Goal: Task Accomplishment & Management: Manage account settings

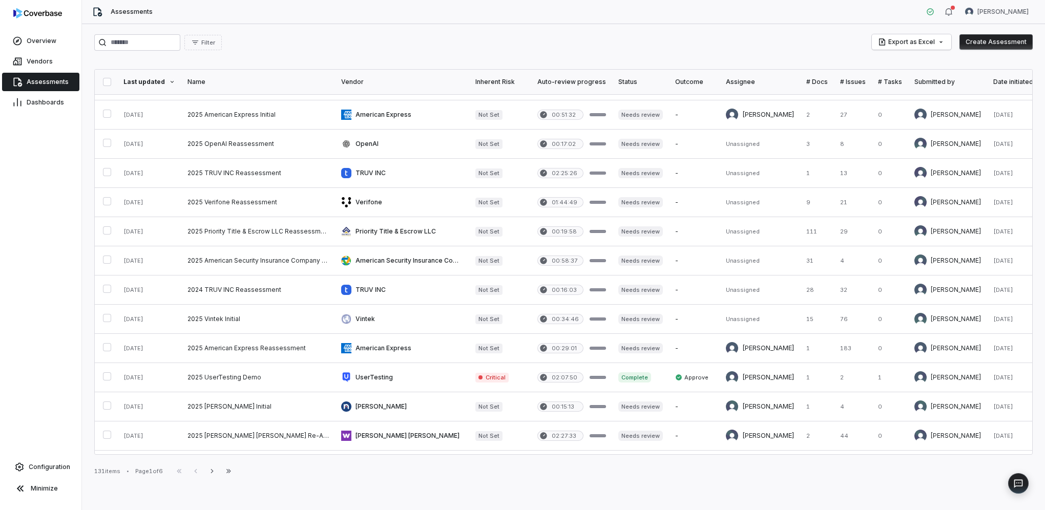
scroll to position [371, 0]
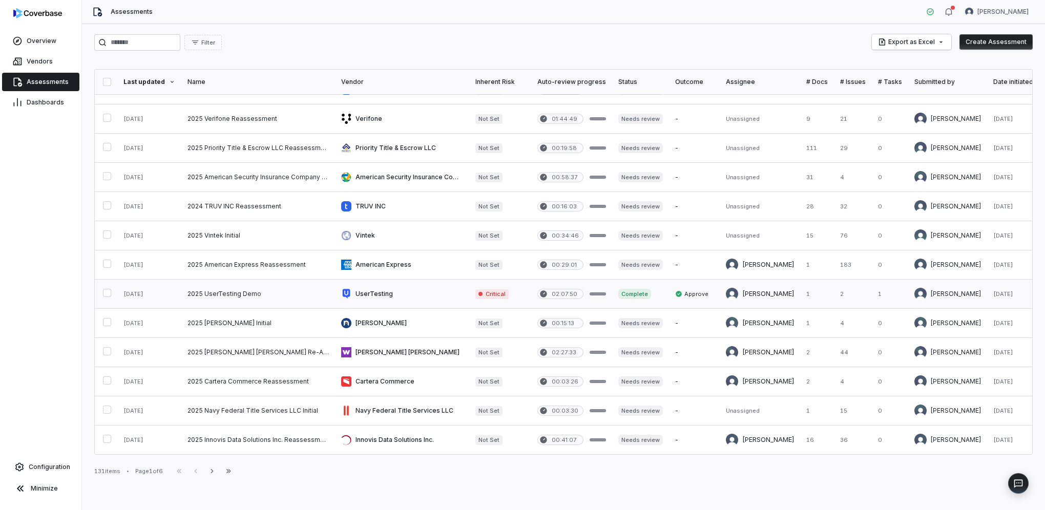
click at [109, 289] on button "button" at bounding box center [107, 293] width 8 height 8
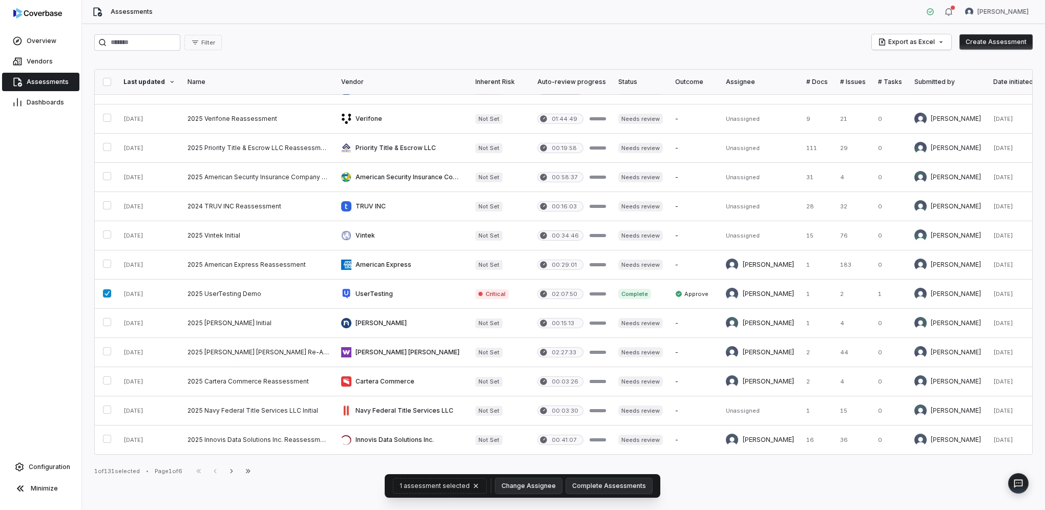
scroll to position [0, 0]
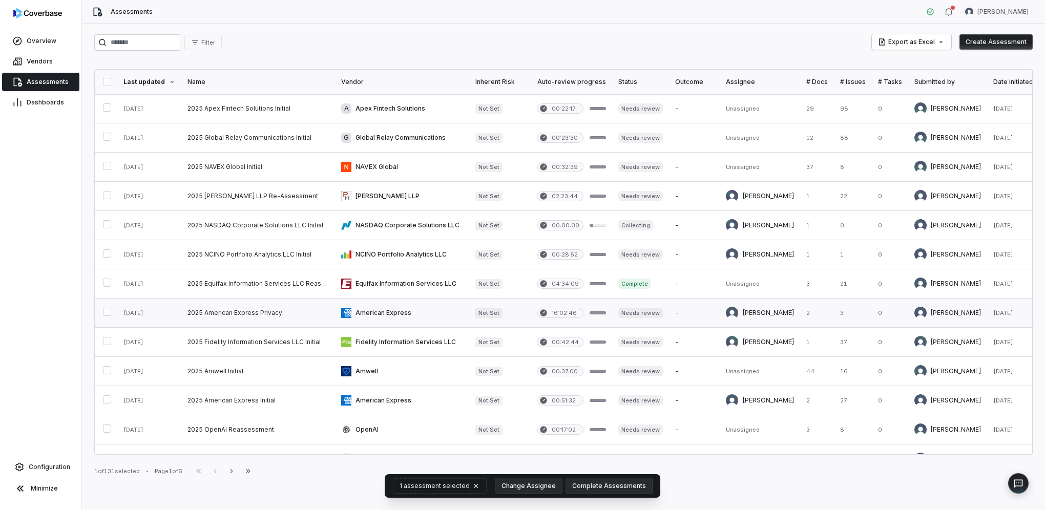
click at [107, 311] on button "button" at bounding box center [107, 312] width 8 height 8
click at [109, 341] on button "button" at bounding box center [107, 341] width 8 height 8
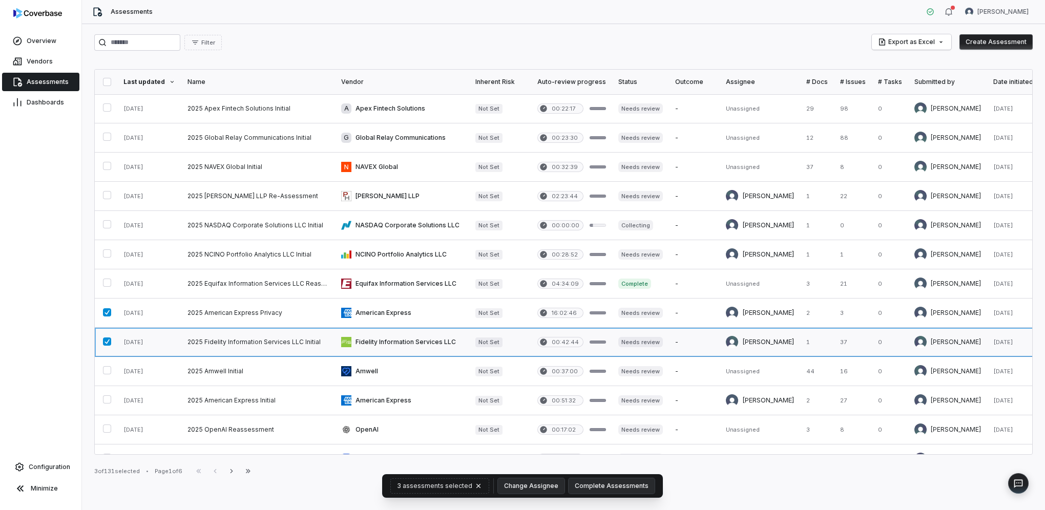
drag, startPoint x: 368, startPoint y: 336, endPoint x: 362, endPoint y: 339, distance: 6.5
click at [368, 336] on link at bounding box center [402, 342] width 134 height 29
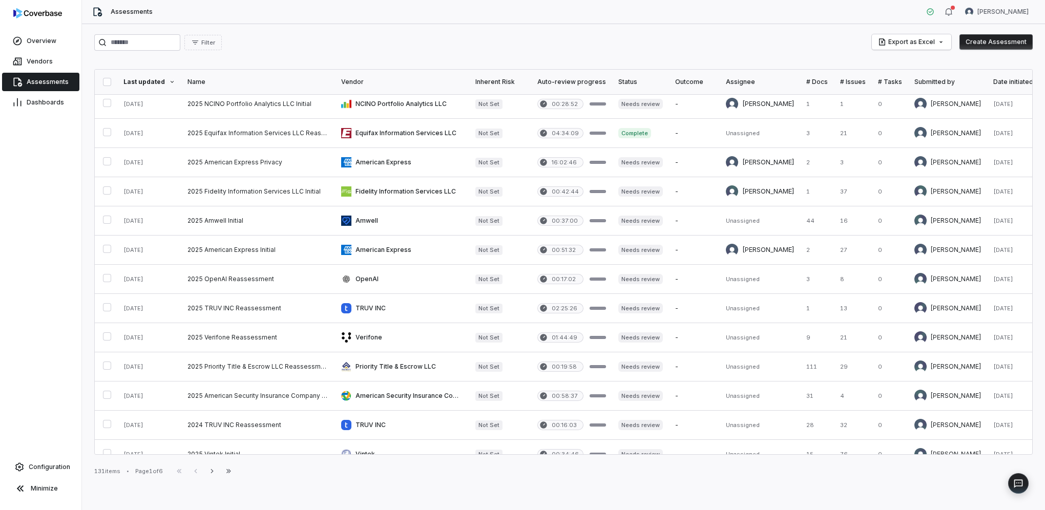
scroll to position [371, 0]
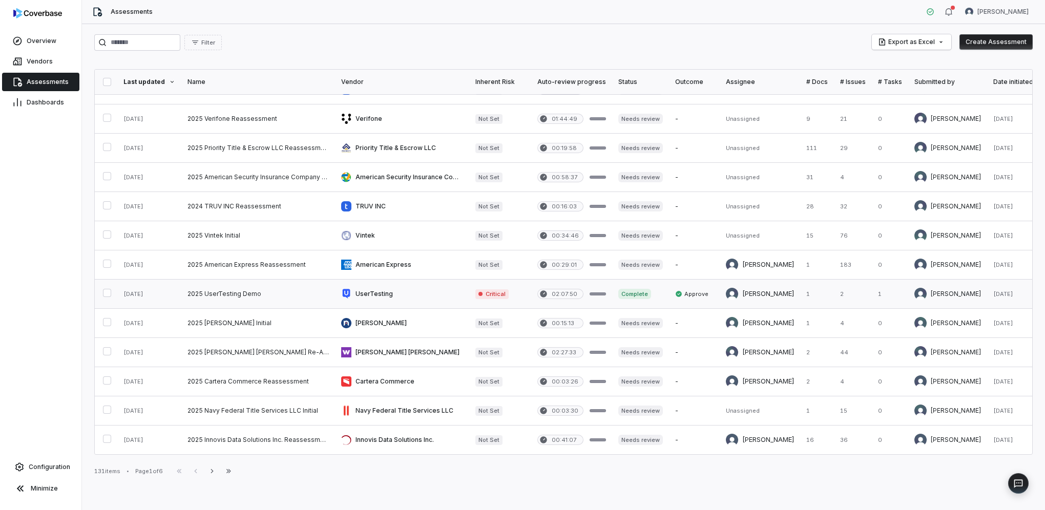
click at [210, 289] on link at bounding box center [258, 294] width 154 height 29
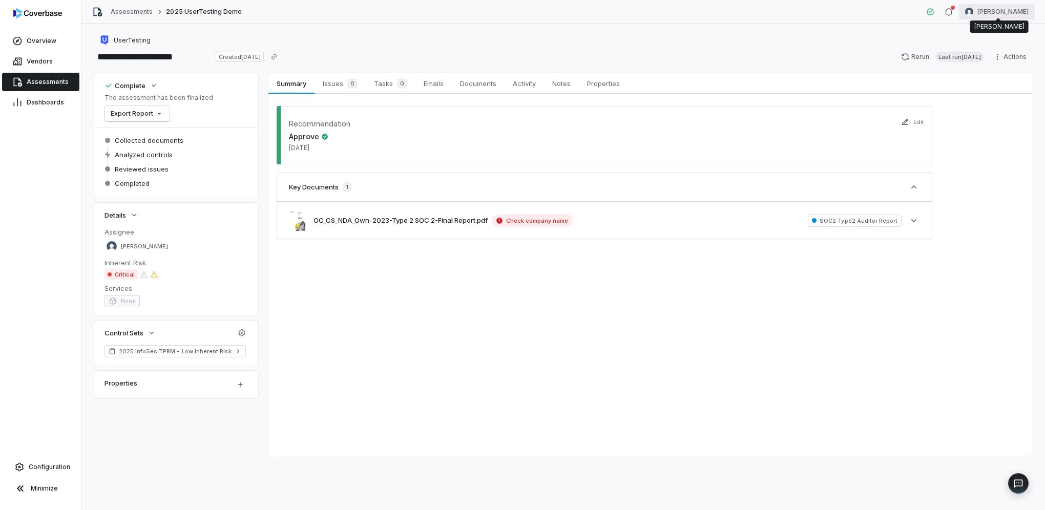
click at [983, 13] on html "**********" at bounding box center [522, 255] width 1045 height 510
click at [989, 33] on div "Account" at bounding box center [991, 36] width 78 height 16
click at [51, 41] on span "Overview" at bounding box center [42, 41] width 30 height 8
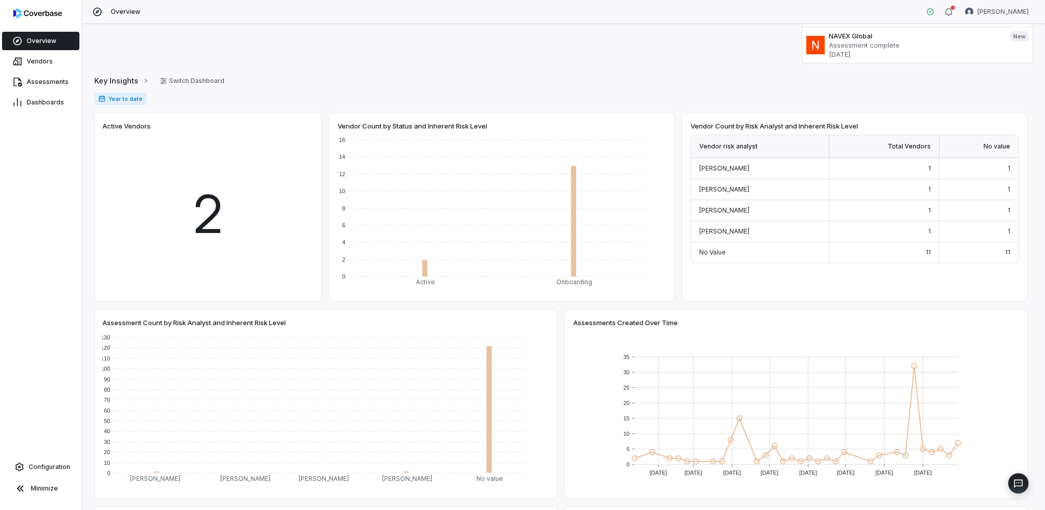
scroll to position [154, 0]
click at [64, 59] on link "Vendors" at bounding box center [40, 61] width 77 height 18
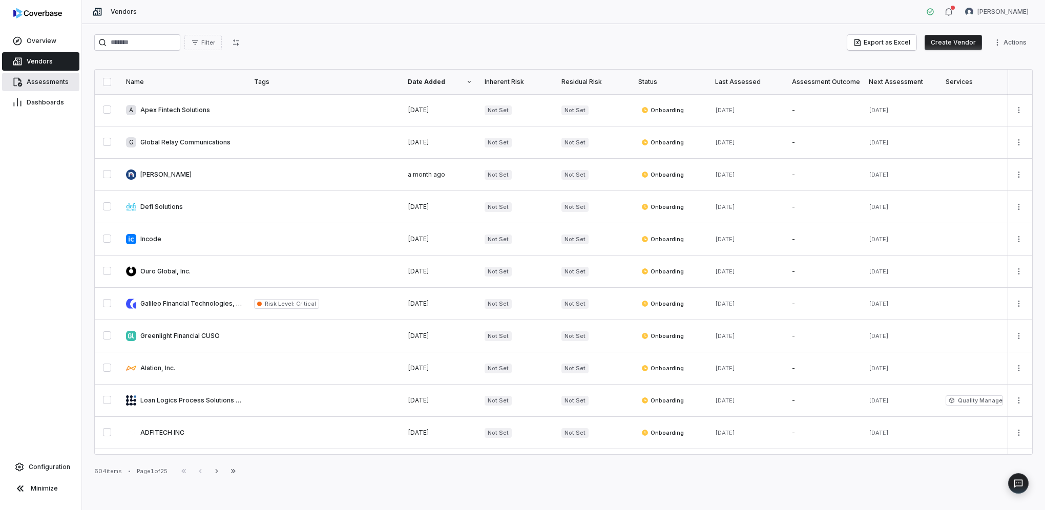
click at [55, 82] on span "Assessments" at bounding box center [48, 82] width 42 height 8
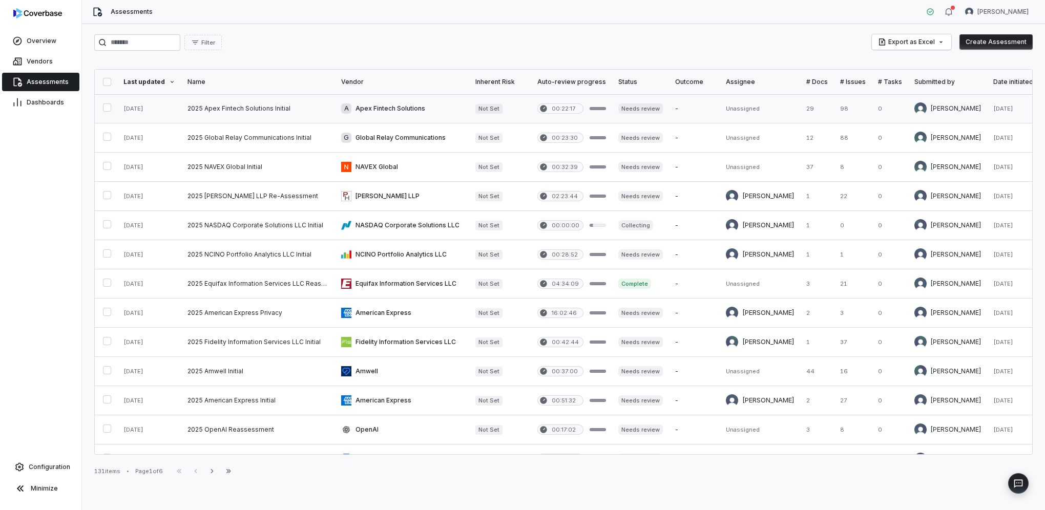
click at [361, 111] on link at bounding box center [402, 108] width 134 height 29
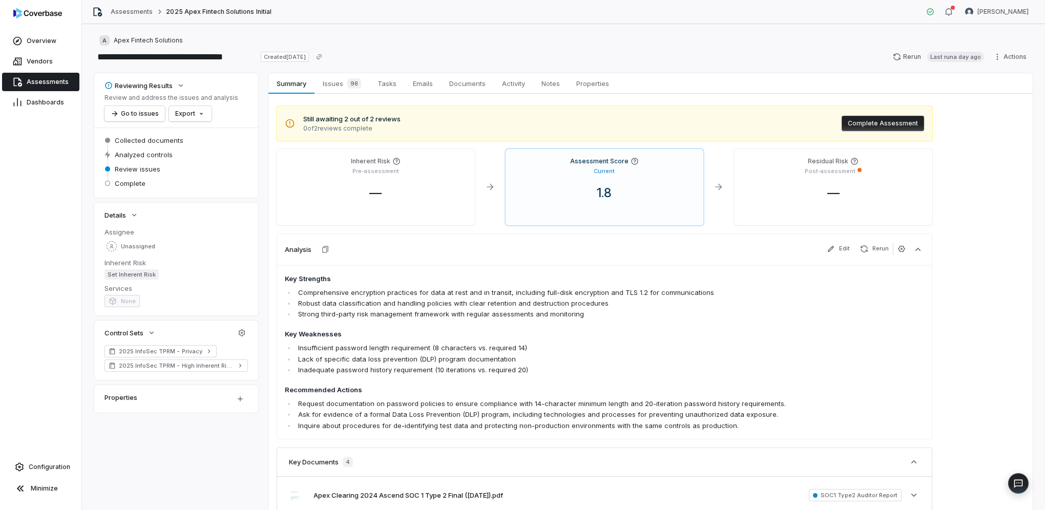
click at [135, 275] on span "Set Inherent Risk" at bounding box center [131, 274] width 54 height 10
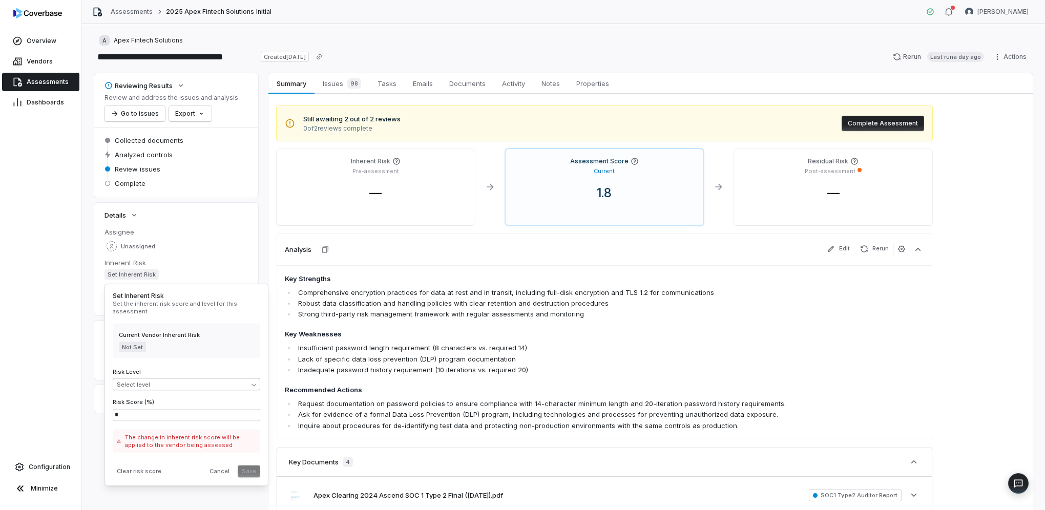
click at [176, 387] on body "**********" at bounding box center [522, 255] width 1045 height 510
click at [196, 354] on html "**********" at bounding box center [522, 255] width 1045 height 510
click at [217, 468] on button "Cancel" at bounding box center [219, 471] width 28 height 12
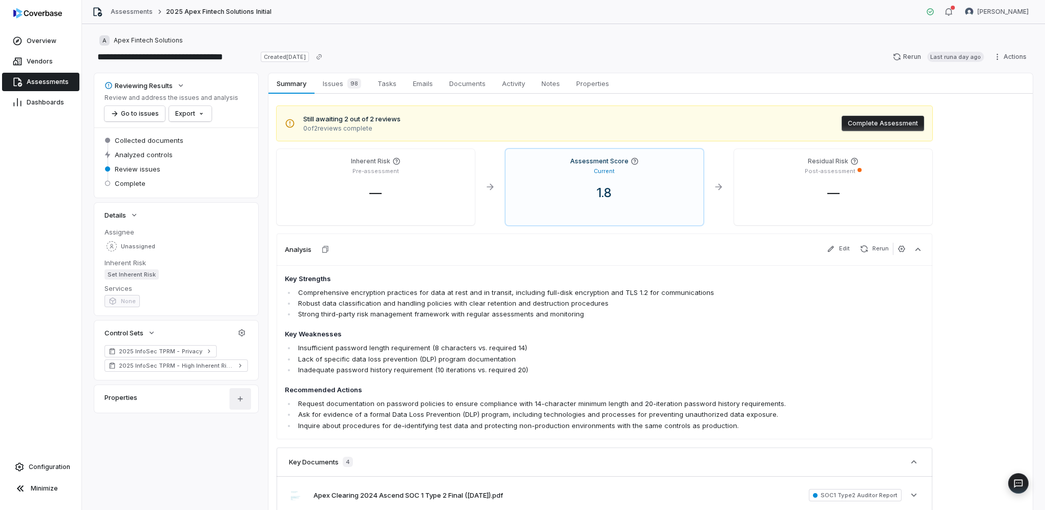
click at [245, 397] on html "**********" at bounding box center [522, 255] width 1045 height 510
click at [393, 350] on html "**********" at bounding box center [522, 255] width 1045 height 510
drag, startPoint x: 217, startPoint y: 268, endPoint x: 266, endPoint y: 210, distance: 75.6
click at [266, 210] on div "Reviewing Results Review and address the issues and analysis Go to issues Expor…" at bounding box center [563, 369] width 938 height 592
click at [1012, 55] on html "**********" at bounding box center [522, 255] width 1045 height 510
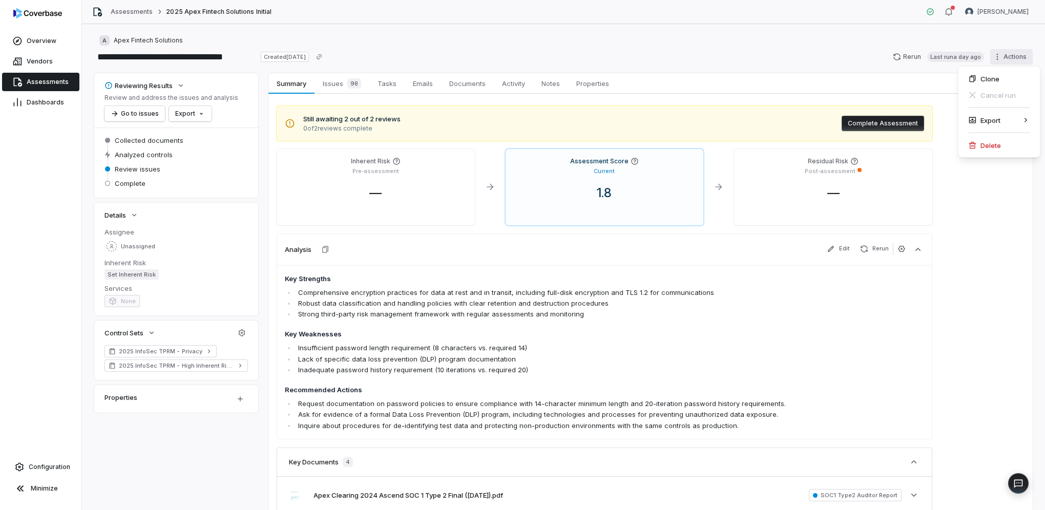
click at [801, 55] on html "**********" at bounding box center [522, 255] width 1045 height 510
click at [236, 330] on button "button" at bounding box center [242, 333] width 18 height 18
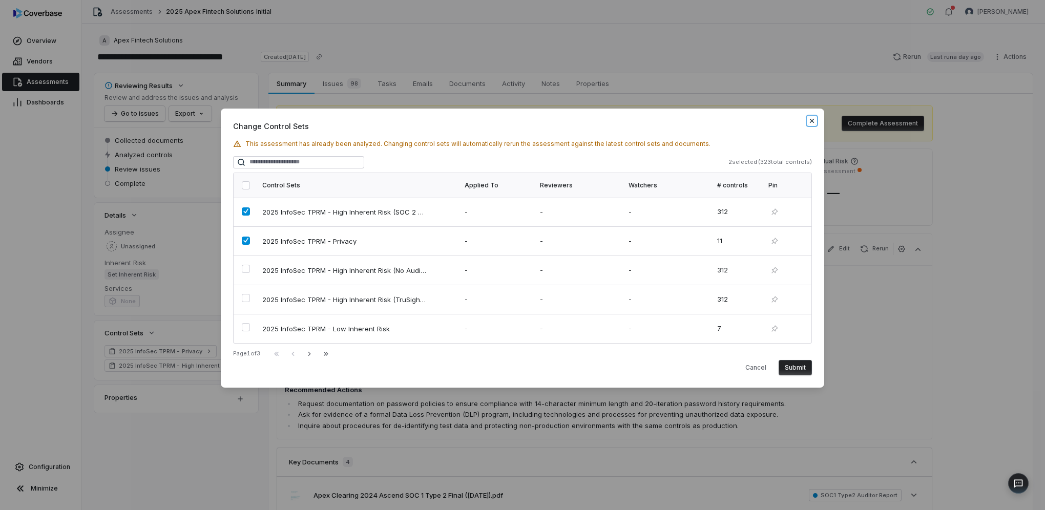
click at [811, 119] on icon "button" at bounding box center [812, 121] width 8 height 8
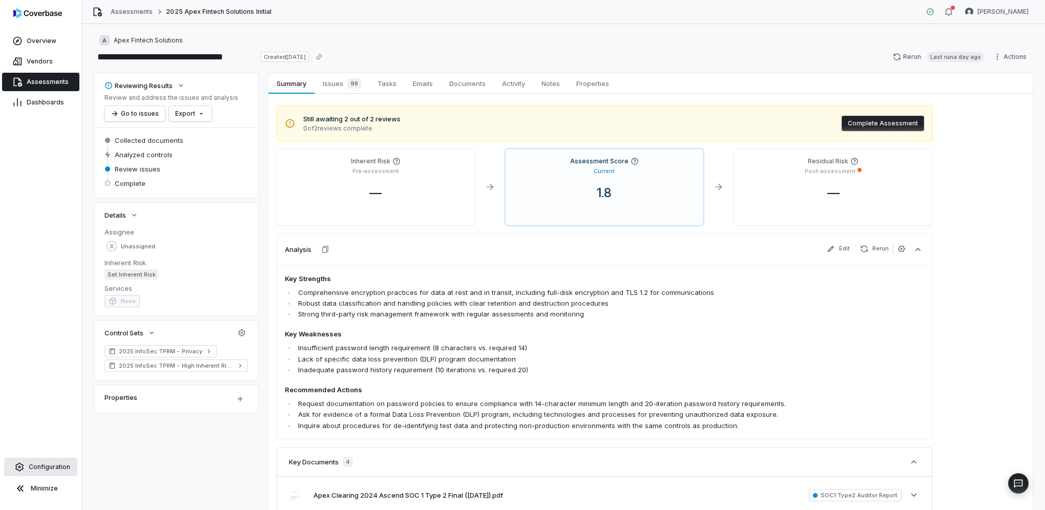
click at [46, 467] on span "Configuration" at bounding box center [49, 467] width 41 height 8
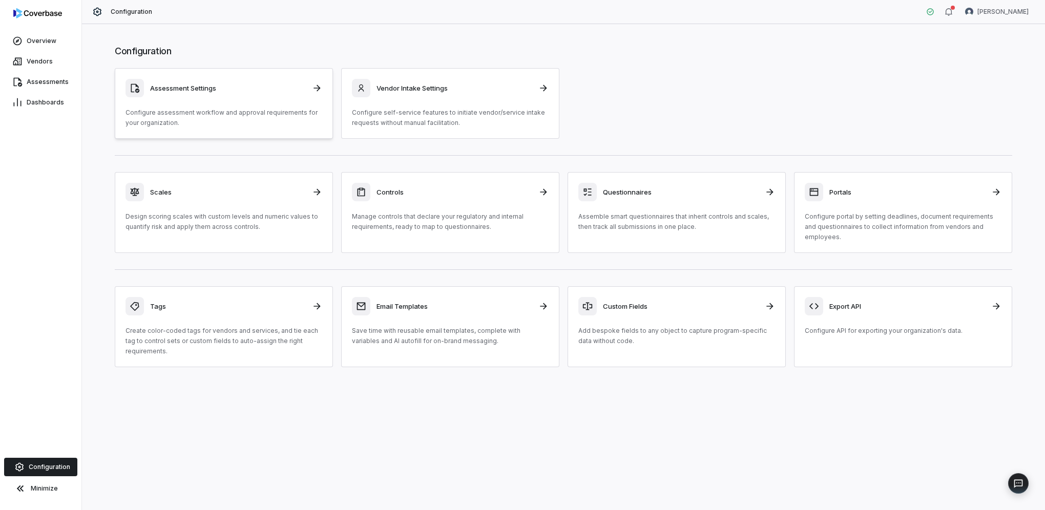
click at [209, 119] on p "Configure assessment workflow and approval requirements for your organization." at bounding box center [223, 118] width 197 height 20
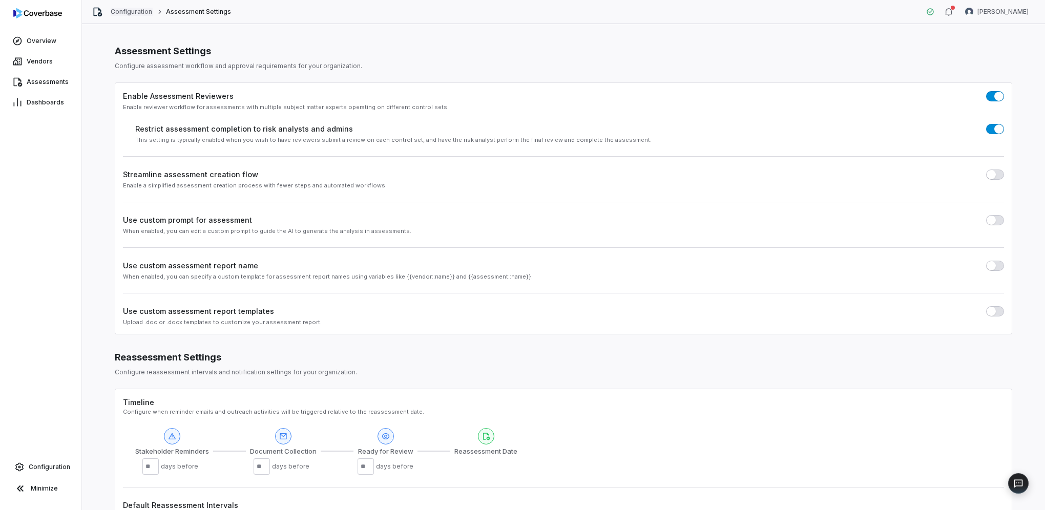
click at [139, 13] on link "Configuration" at bounding box center [132, 12] width 42 height 8
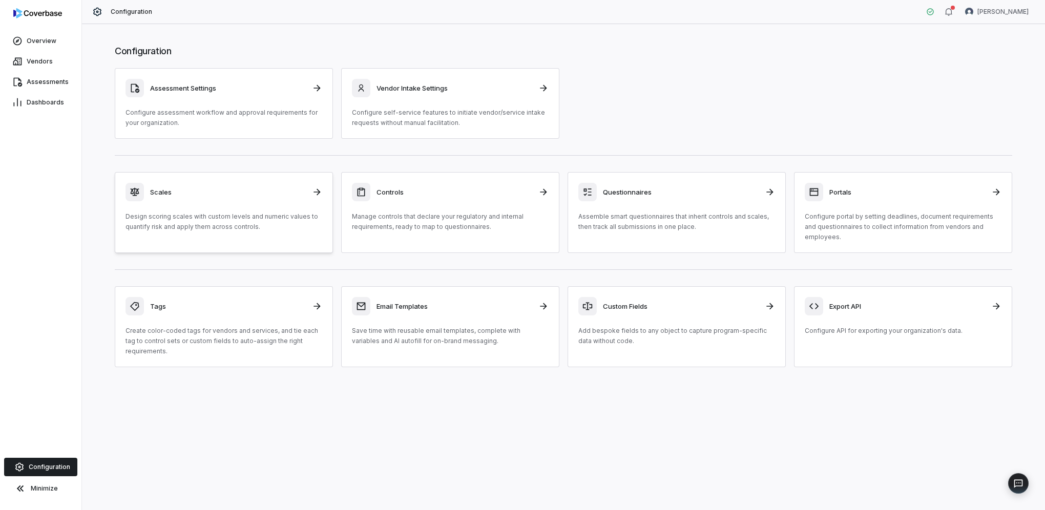
click at [154, 197] on div "Scales" at bounding box center [223, 192] width 197 height 18
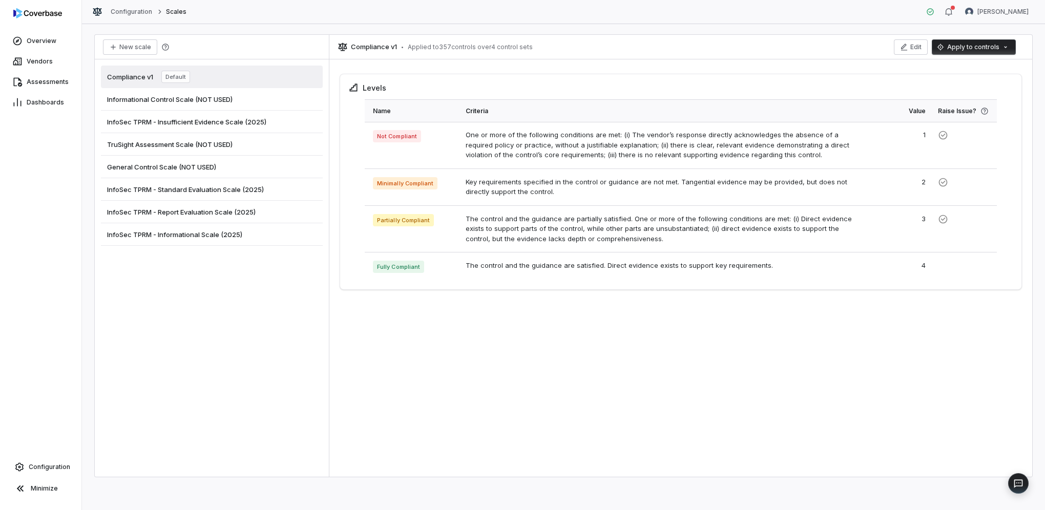
click at [233, 123] on span "InfoSec TPRM - Insufficient Evidence Scale (2025)" at bounding box center [186, 121] width 159 height 9
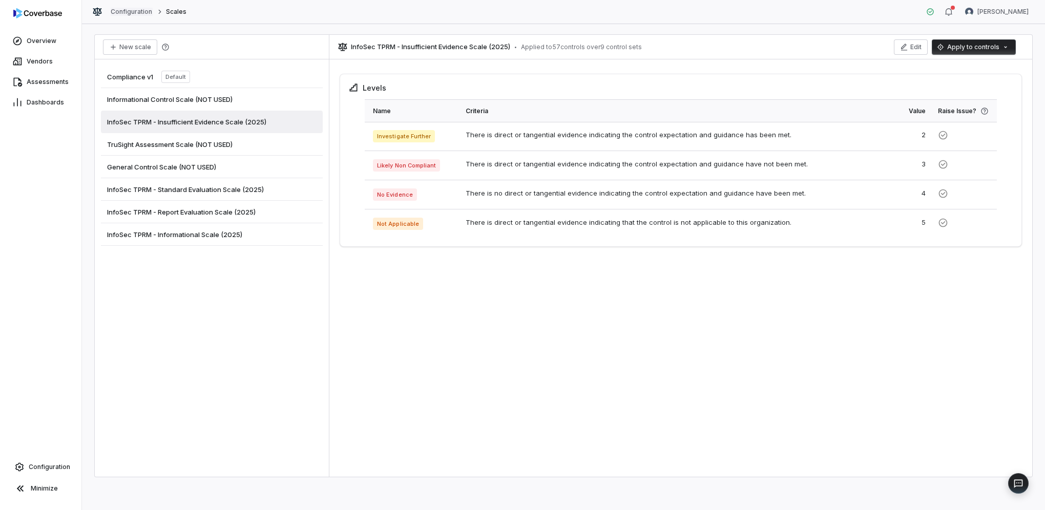
click at [131, 14] on link "Configuration" at bounding box center [132, 12] width 42 height 8
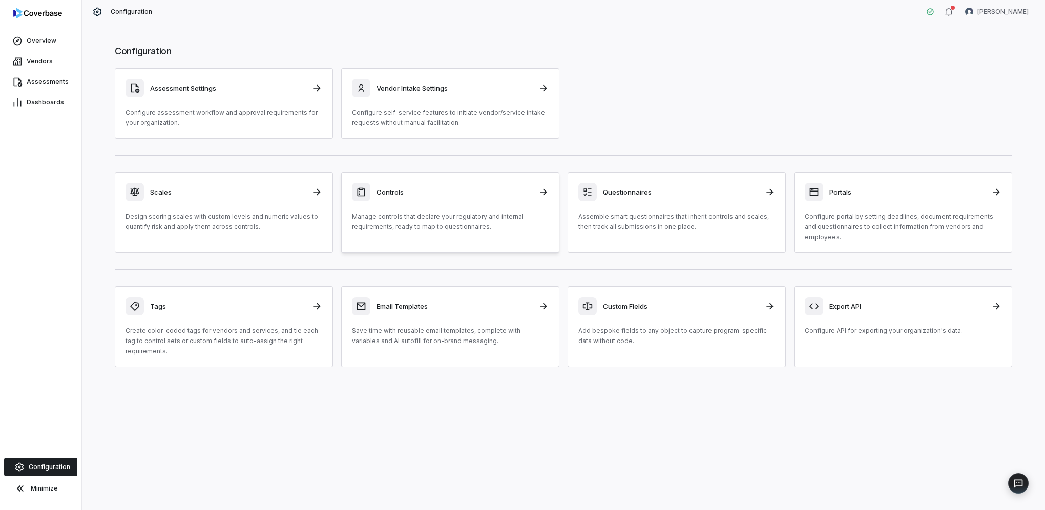
click at [451, 222] on p "Manage controls that declare your regulatory and internal requirements, ready t…" at bounding box center [450, 222] width 197 height 20
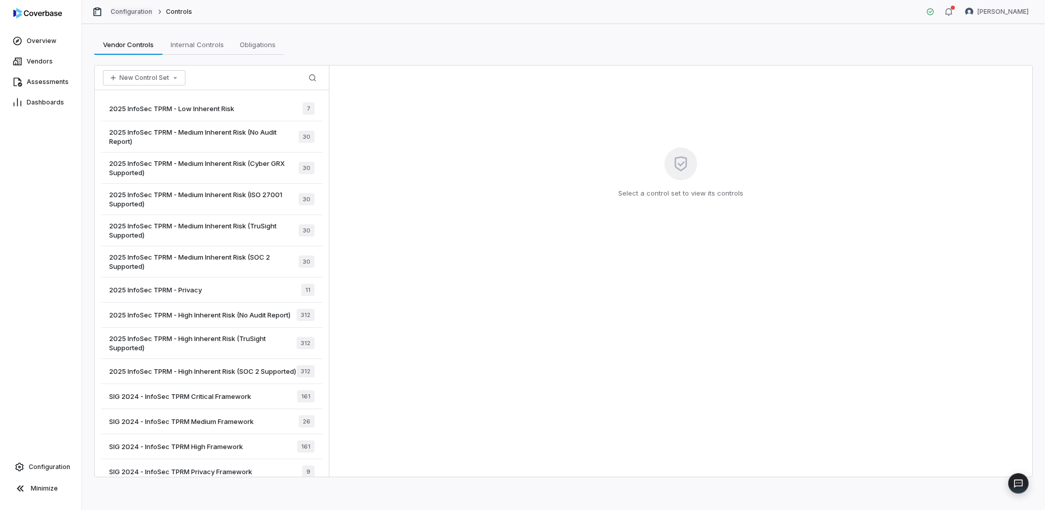
click at [134, 10] on link "Configuration" at bounding box center [132, 12] width 42 height 8
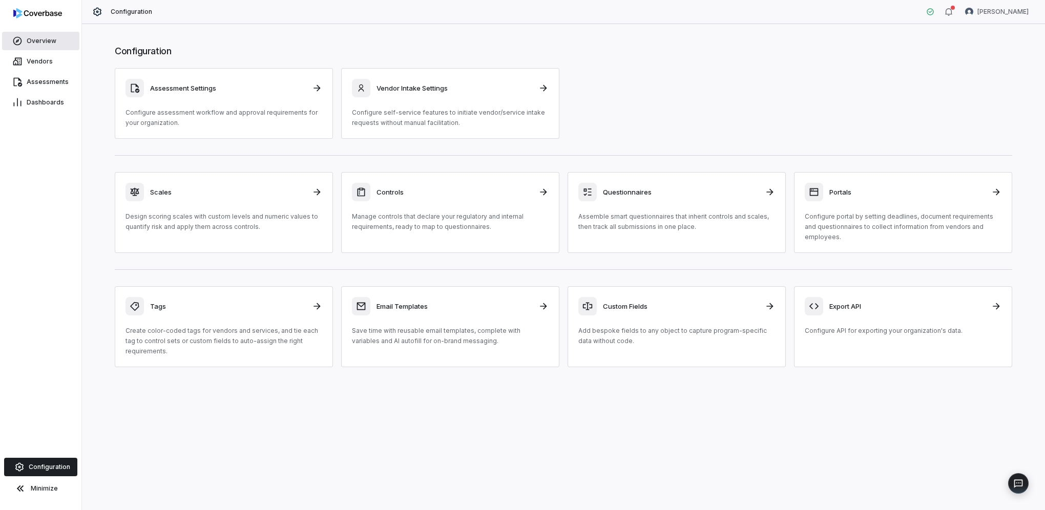
click at [53, 46] on link "Overview" at bounding box center [40, 41] width 77 height 18
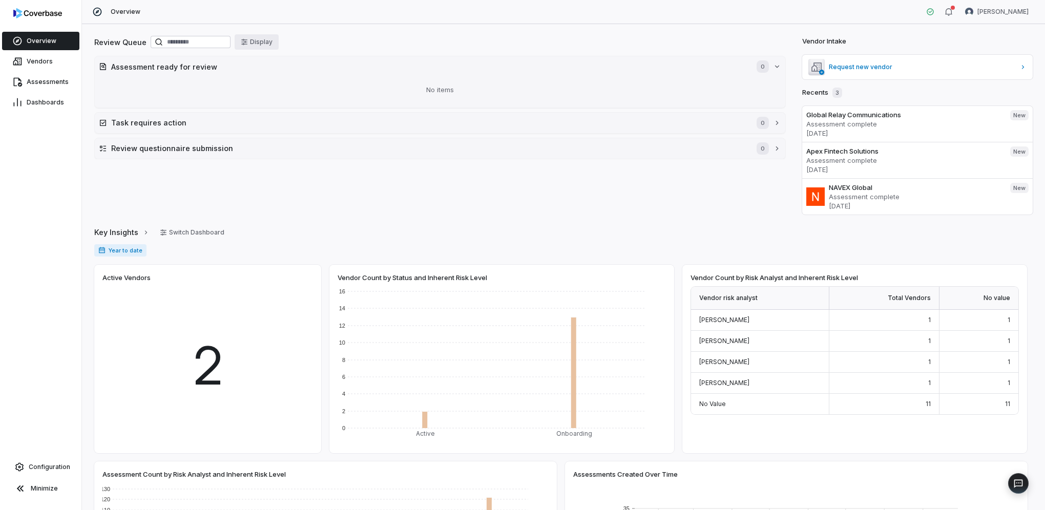
click at [279, 47] on button "Display" at bounding box center [257, 41] width 44 height 15
click at [339, 109] on icon "button" at bounding box center [342, 105] width 7 height 7
click at [340, 106] on icon "button" at bounding box center [342, 105] width 7 height 7
click at [341, 123] on button "Sep 9 - Oct 9" at bounding box center [309, 125] width 86 height 15
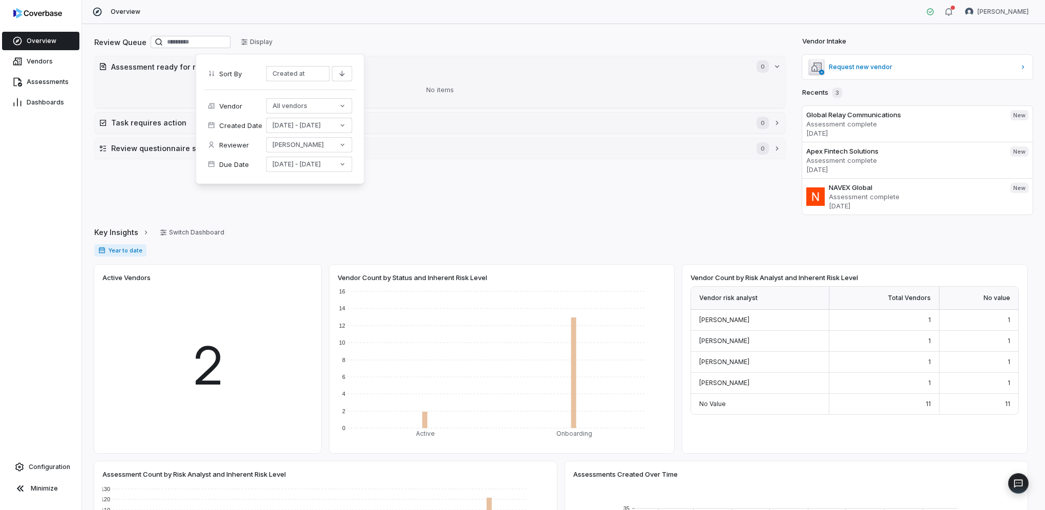
click at [481, 193] on div "Review Queue Display Assessment ready for review 0 No items Task requires actio…" at bounding box center [439, 124] width 691 height 180
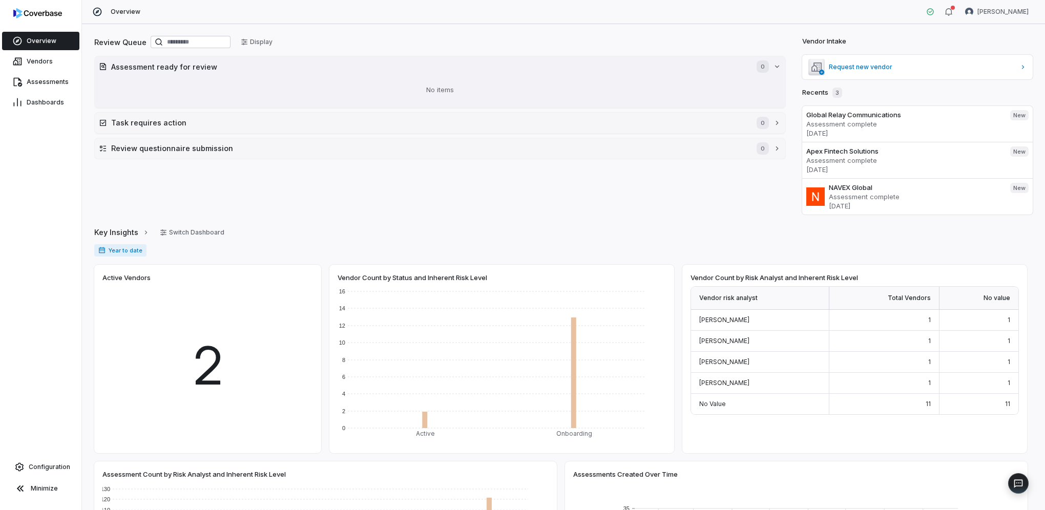
click at [774, 66] on icon "button" at bounding box center [777, 66] width 8 height 8
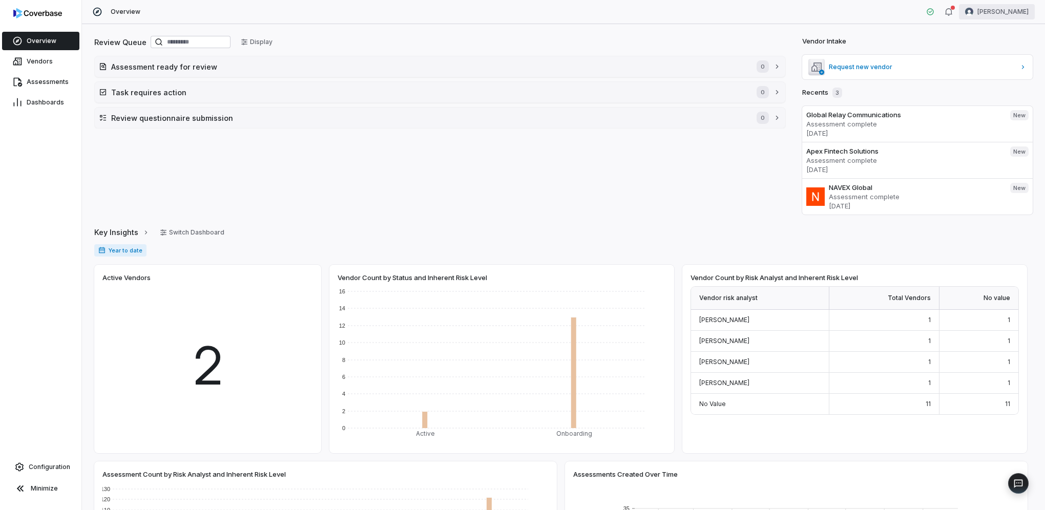
click at [1012, 15] on html "Overview Vendors Assessments Dashboards Configuration Minimize Overview Michael…" at bounding box center [522, 255] width 1045 height 510
click at [504, 158] on html "Overview Vendors Assessments Dashboards Configuration Minimize Overview Michael…" at bounding box center [522, 255] width 1045 height 510
click at [991, 14] on html "Overview Vendors Assessments Dashboards Configuration Minimize Overview Michael…" at bounding box center [522, 255] width 1045 height 510
click at [992, 40] on div "Account" at bounding box center [991, 36] width 78 height 16
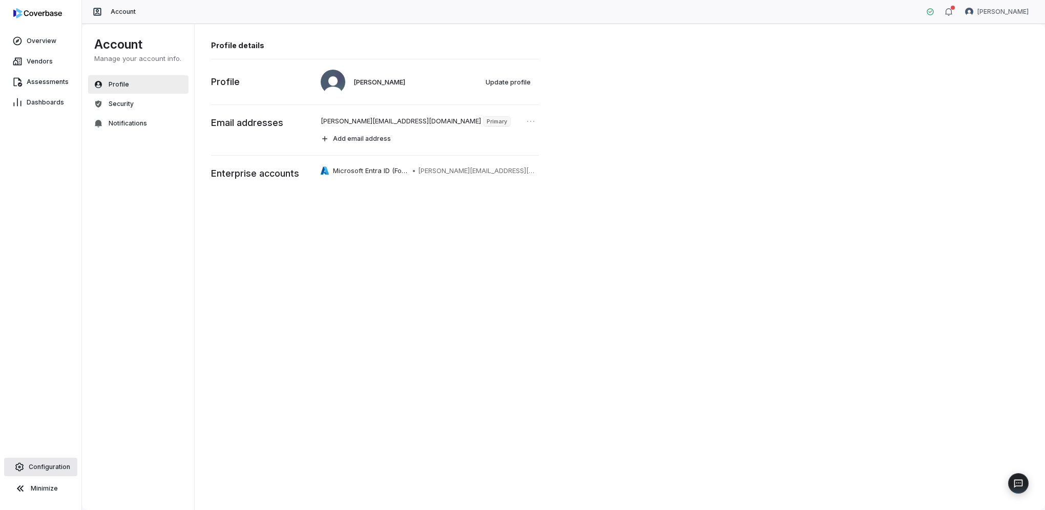
click at [36, 465] on span "Configuration" at bounding box center [49, 467] width 41 height 8
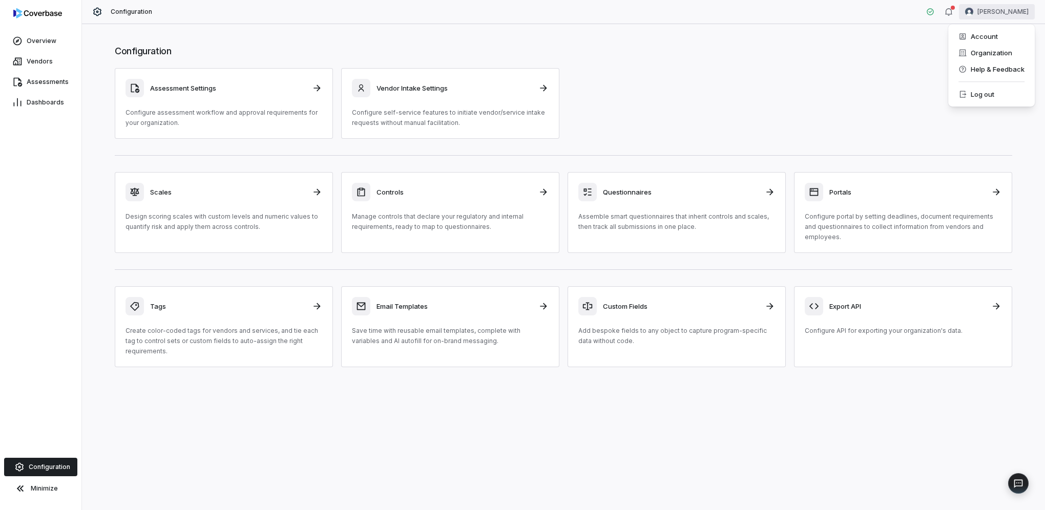
click at [983, 15] on html "Overview Vendors Assessments Dashboards Configuration Minimize Configuration Mi…" at bounding box center [522, 255] width 1045 height 510
click at [996, 40] on div "Account" at bounding box center [991, 36] width 78 height 16
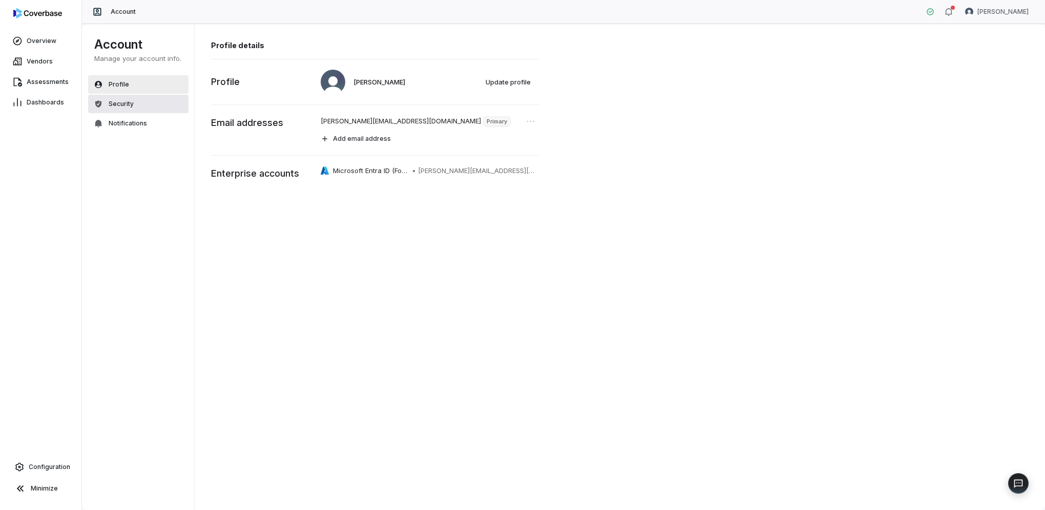
click at [152, 101] on button "Security" at bounding box center [138, 104] width 100 height 18
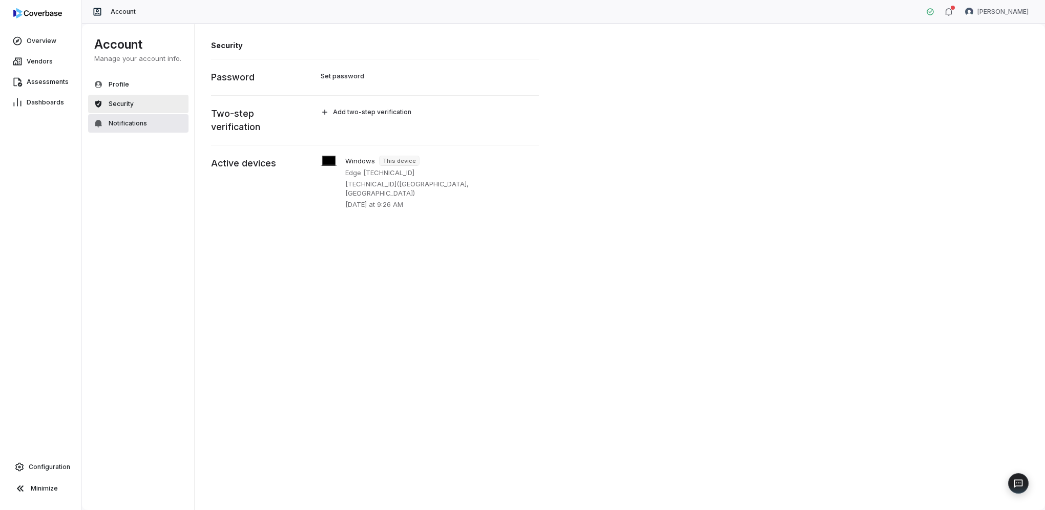
click at [145, 124] on span "Notifications" at bounding box center [128, 123] width 38 height 8
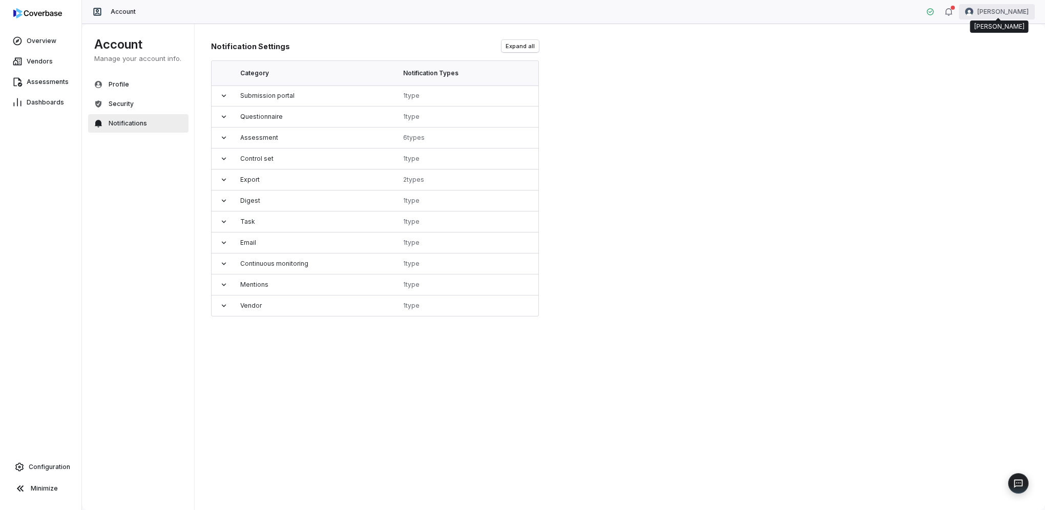
click at [1026, 14] on html "Overview Vendors Assessments Dashboards Configuration Minimize Account Michael …" at bounding box center [522, 255] width 1045 height 510
click at [1012, 57] on div "Organization" at bounding box center [991, 53] width 78 height 16
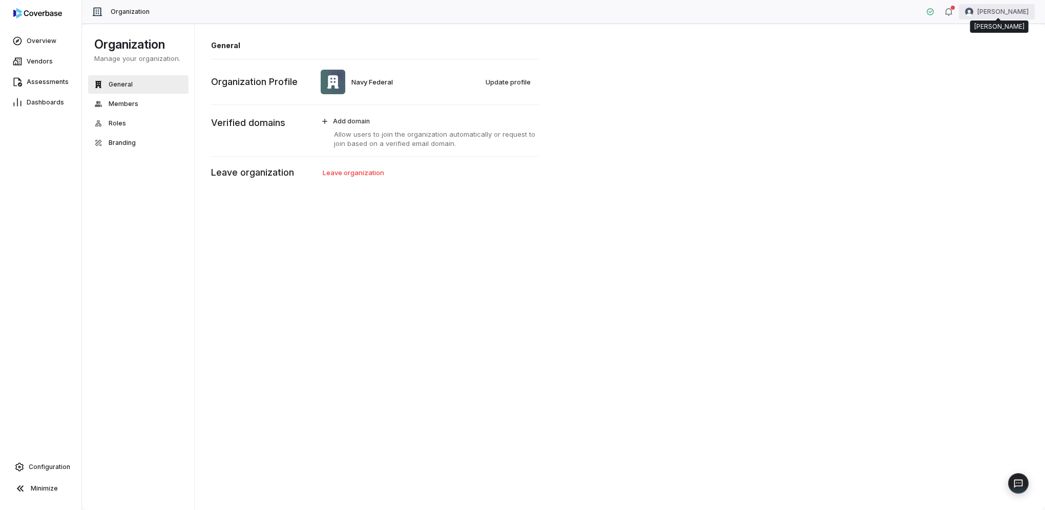
click at [1011, 13] on html "Overview Vendors Assessments Dashboards Configuration Minimize Organization Mic…" at bounding box center [522, 255] width 1045 height 510
drag, startPoint x: 686, startPoint y: 81, endPoint x: 265, endPoint y: 62, distance: 421.9
click at [685, 81] on html "Overview Vendors Assessments Dashboards Configuration Minimize Organization Mic…" at bounding box center [522, 255] width 1045 height 510
click at [27, 38] on span "Overview" at bounding box center [42, 41] width 30 height 8
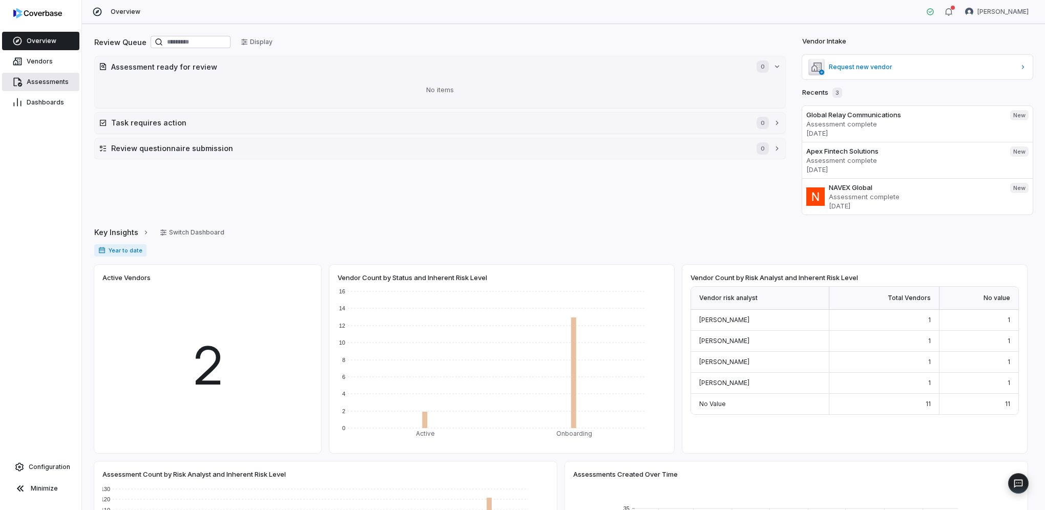
click at [57, 76] on link "Assessments" at bounding box center [40, 82] width 77 height 18
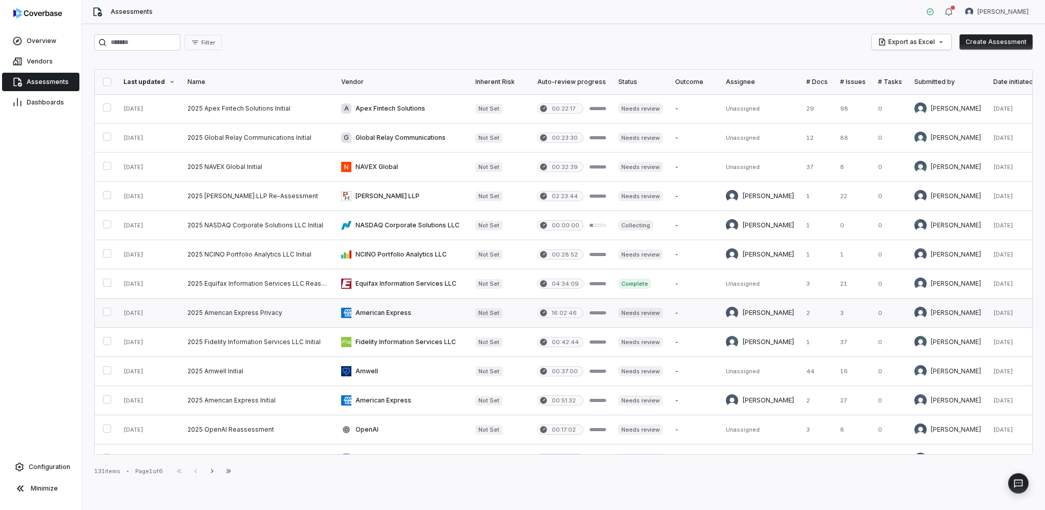
click at [218, 313] on link at bounding box center [258, 313] width 154 height 29
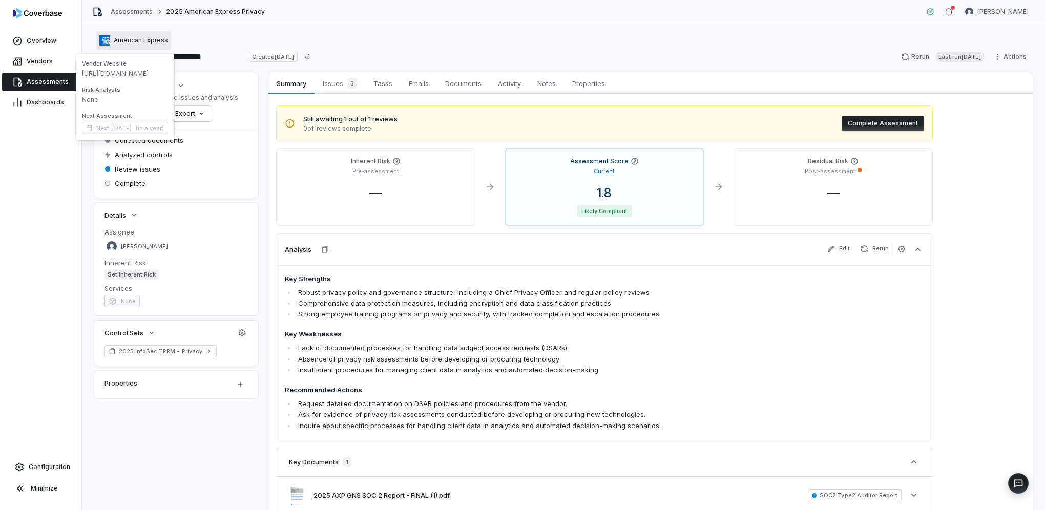
click at [133, 41] on span "American Express" at bounding box center [141, 40] width 54 height 8
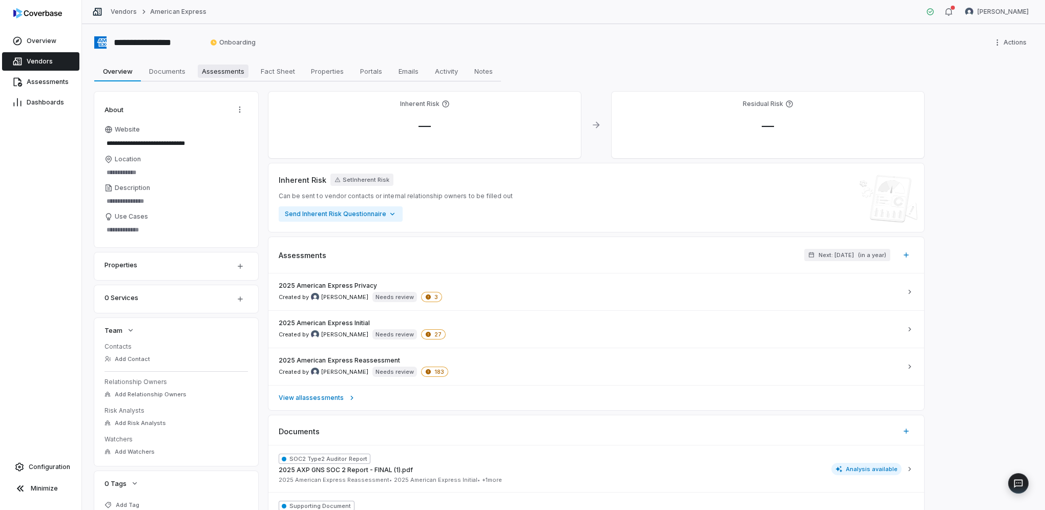
click at [219, 73] on span "Assessments" at bounding box center [223, 71] width 51 height 13
type textarea "*"
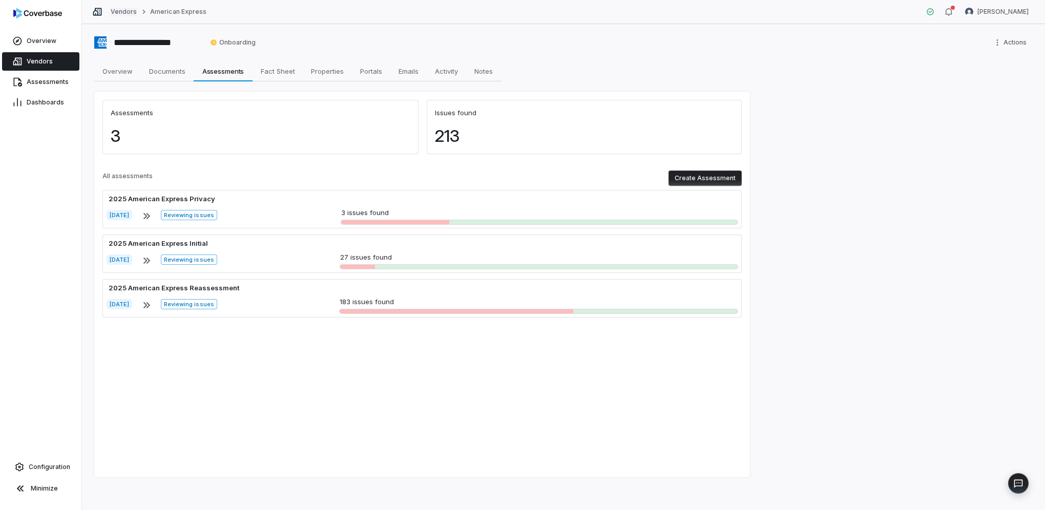
click at [125, 10] on link "Vendors" at bounding box center [124, 12] width 26 height 8
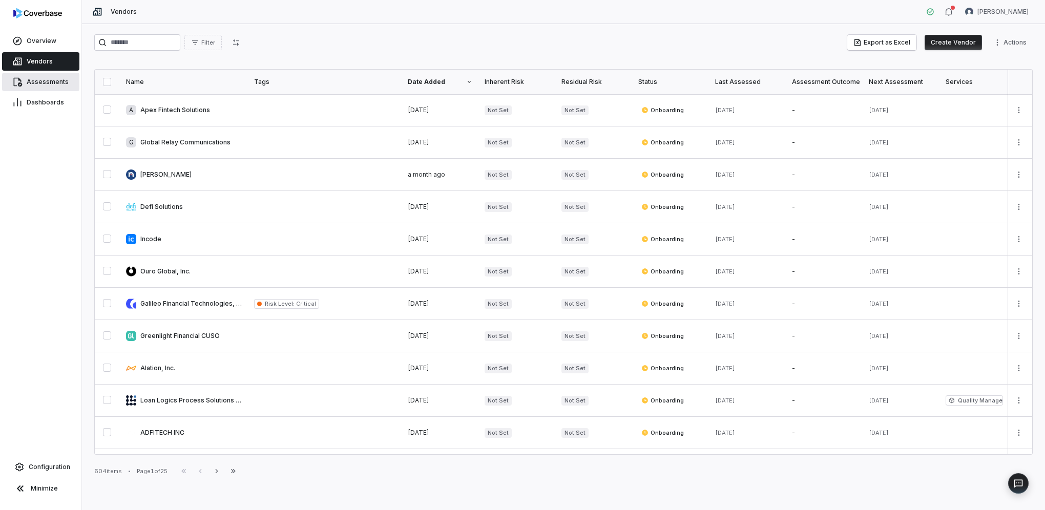
click at [43, 78] on span "Assessments" at bounding box center [48, 82] width 42 height 8
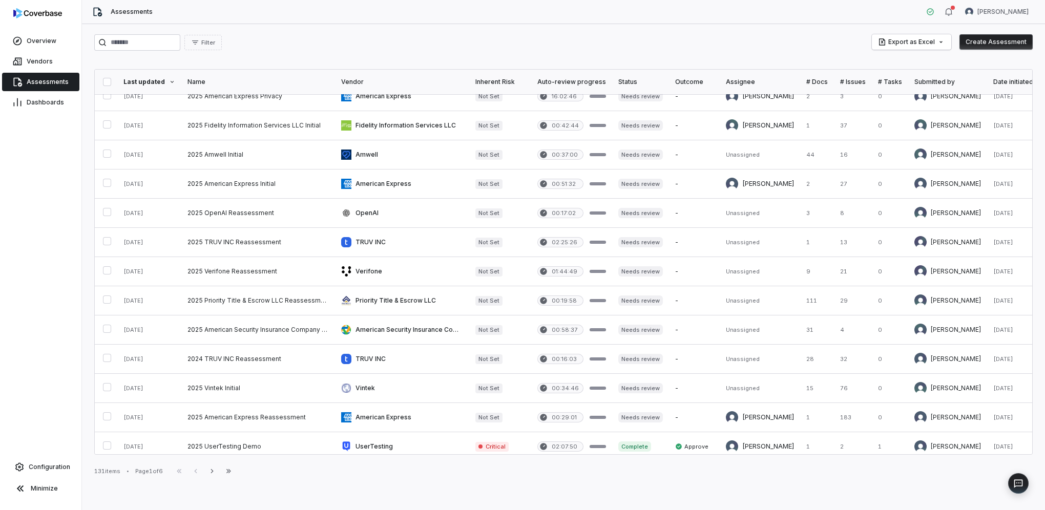
scroll to position [256, 0]
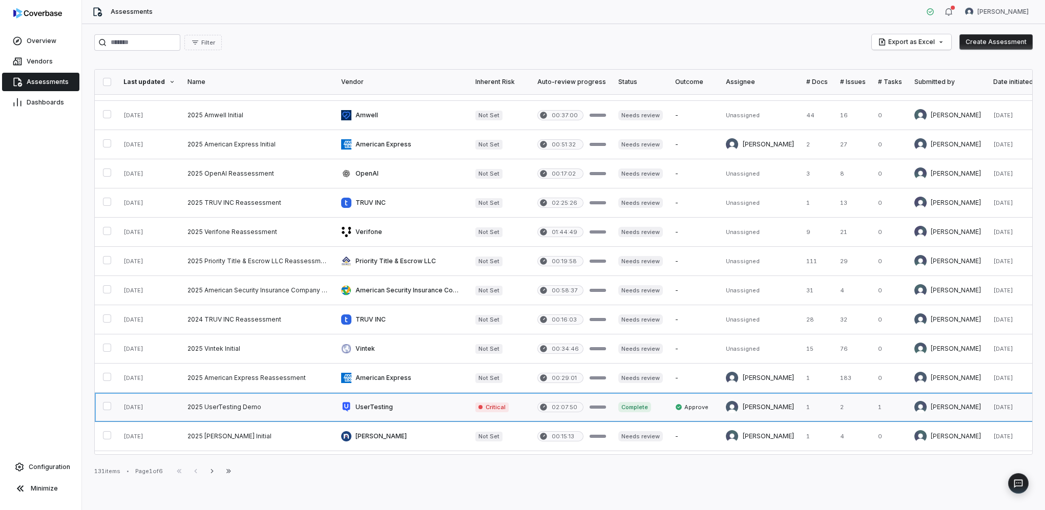
click at [309, 399] on link at bounding box center [258, 407] width 154 height 29
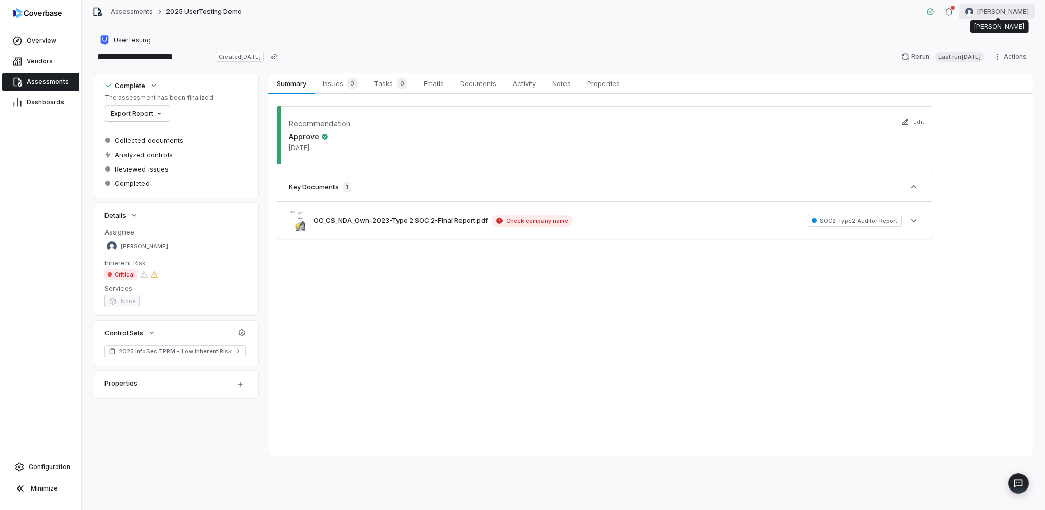
click at [1022, 12] on html "**********" at bounding box center [522, 255] width 1045 height 510
click at [1006, 92] on div "Log out" at bounding box center [991, 94] width 78 height 16
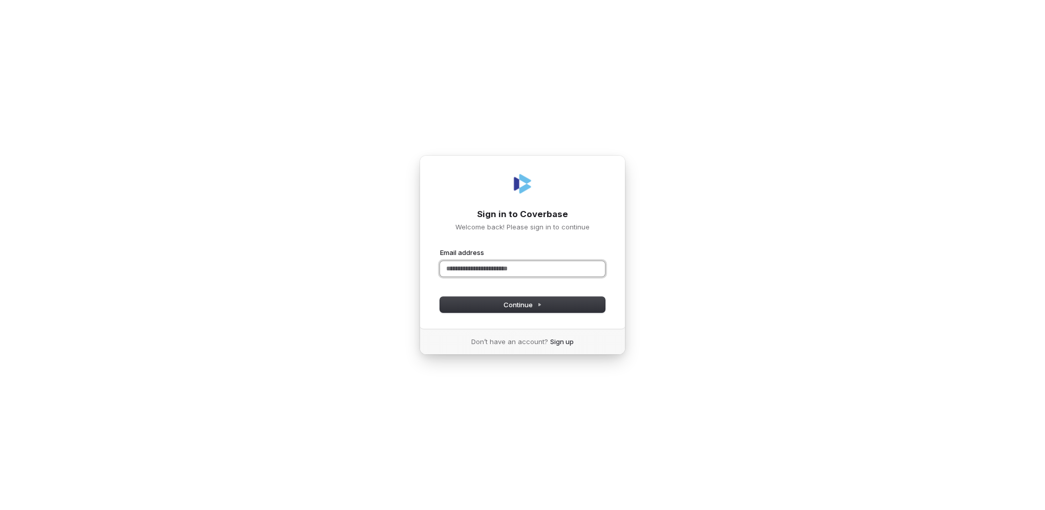
paste input "**********"
click at [520, 307] on span "Continue" at bounding box center [522, 304] width 38 height 9
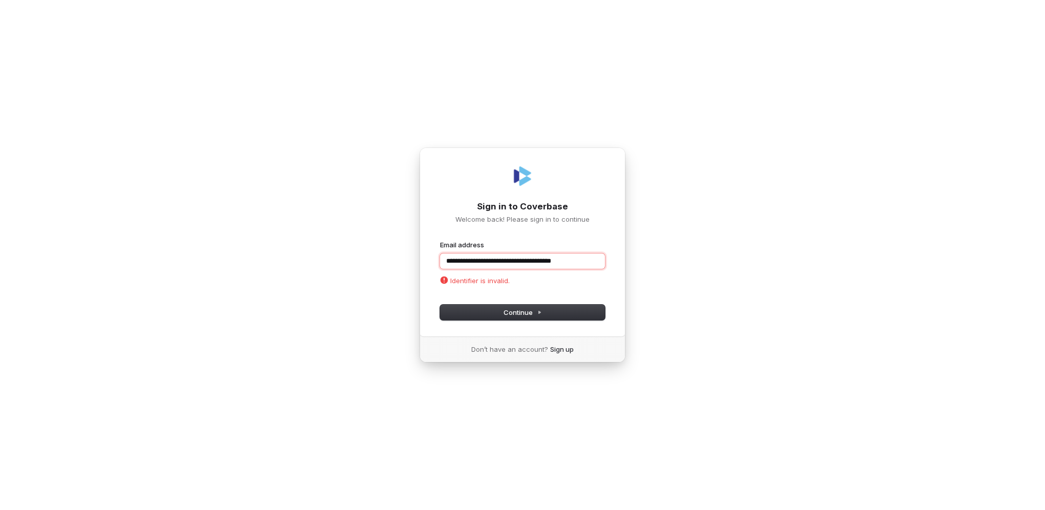
drag, startPoint x: 450, startPoint y: 262, endPoint x: 373, endPoint y: 269, distance: 77.2
click at [373, 269] on div "**********" at bounding box center [522, 255] width 1045 height 510
click at [440, 240] on button "submit" at bounding box center [440, 240] width 0 height 0
type input "**********"
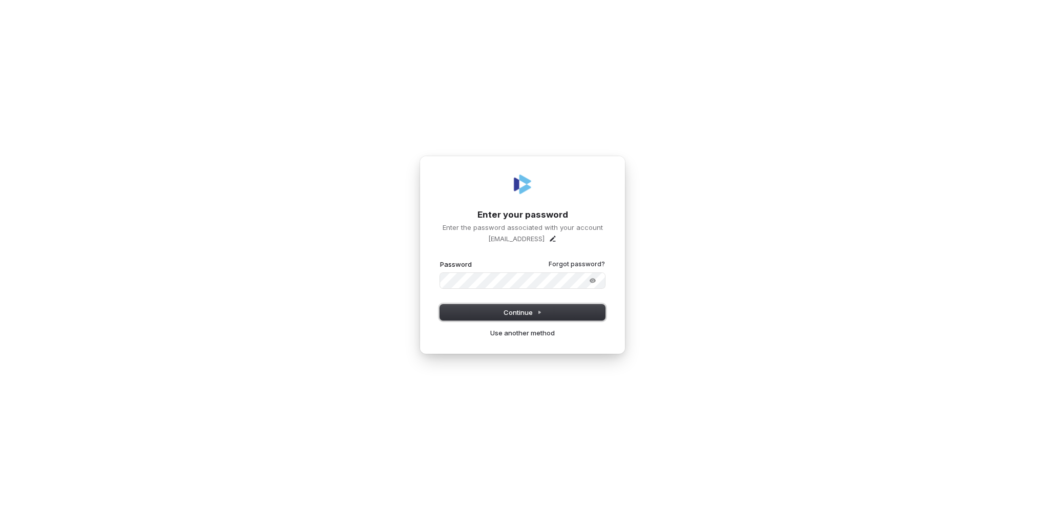
click at [545, 312] on button "Continue" at bounding box center [522, 312] width 165 height 15
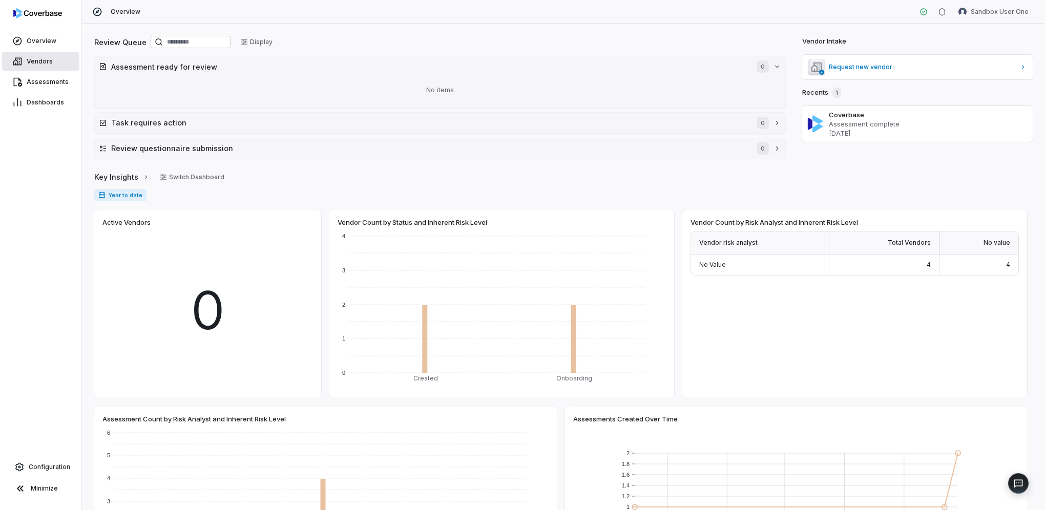
click at [40, 58] on span "Vendors" at bounding box center [40, 61] width 26 height 8
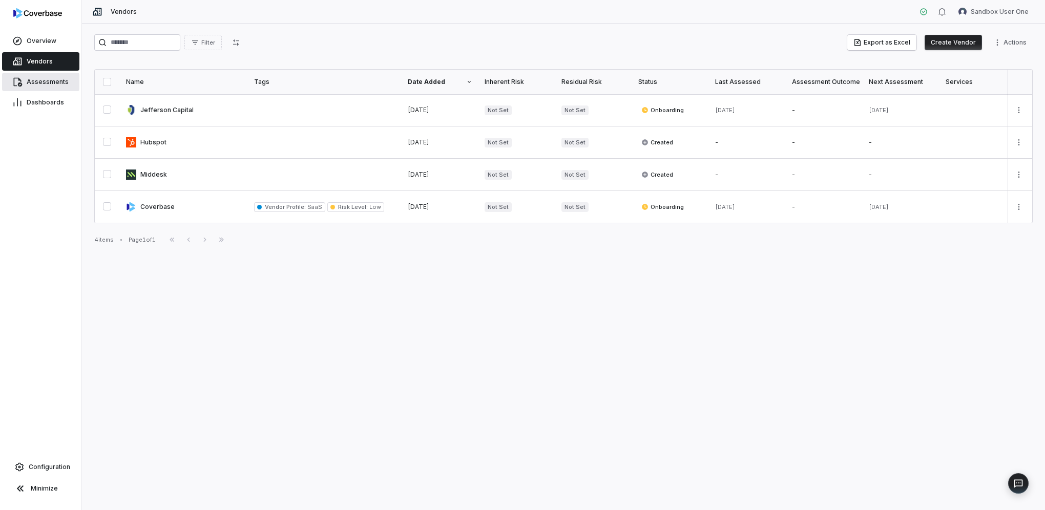
click at [42, 85] on span "Assessments" at bounding box center [48, 82] width 42 height 8
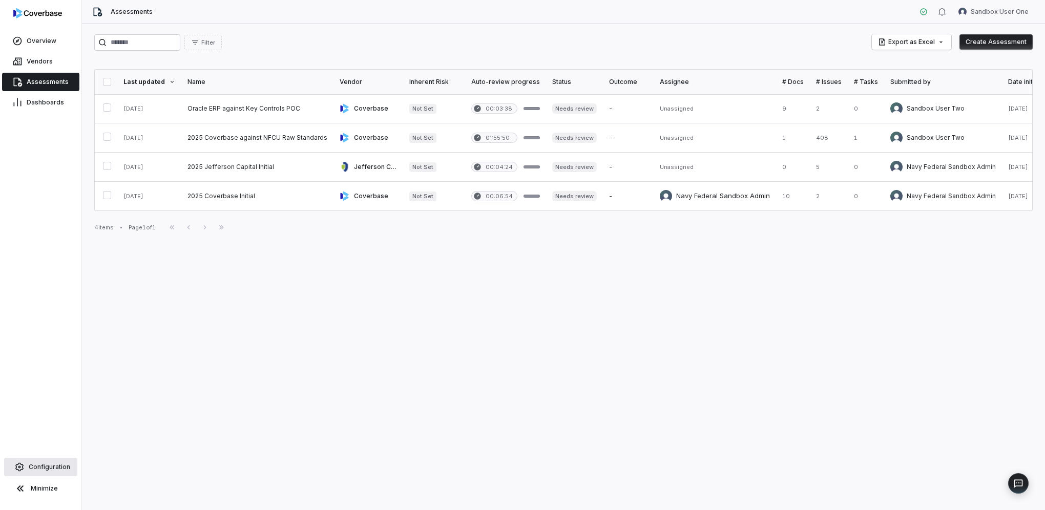
click at [41, 470] on span "Configuration" at bounding box center [49, 467] width 41 height 8
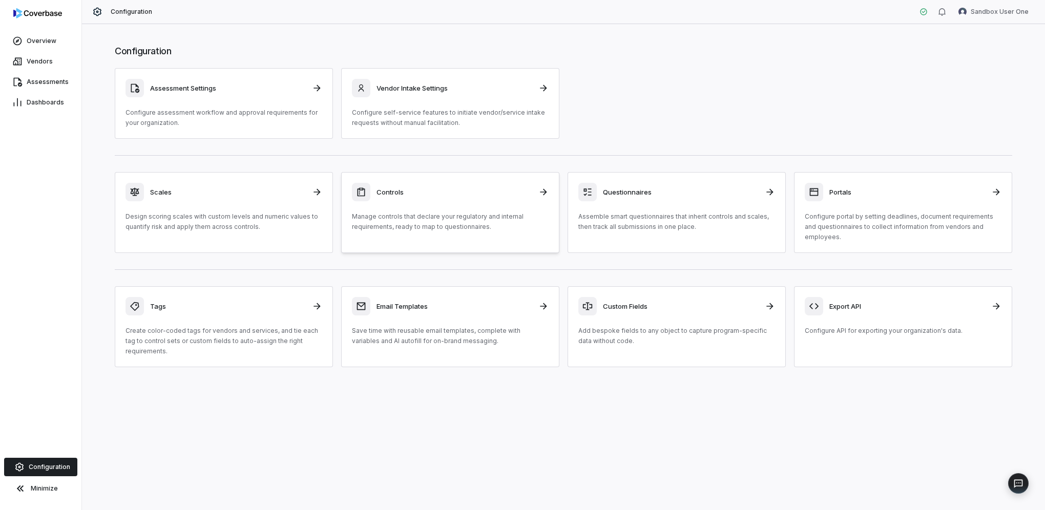
click at [410, 196] on h3 "Controls" at bounding box center [454, 191] width 156 height 9
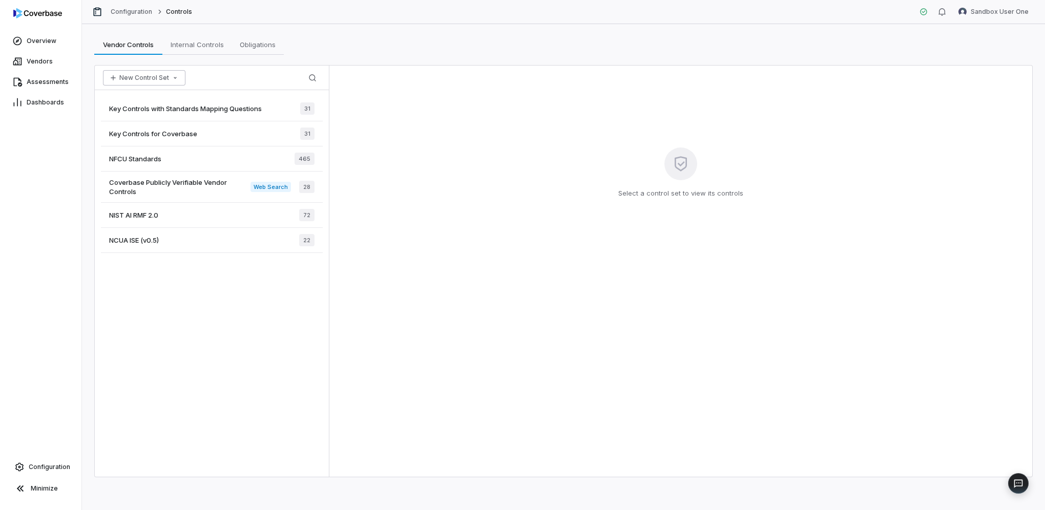
click at [161, 78] on button "New Control Set" at bounding box center [144, 77] width 82 height 15
click at [242, 70] on div "New Control Set Search" at bounding box center [212, 78] width 234 height 25
click at [41, 64] on span "Vendors" at bounding box center [40, 61] width 26 height 8
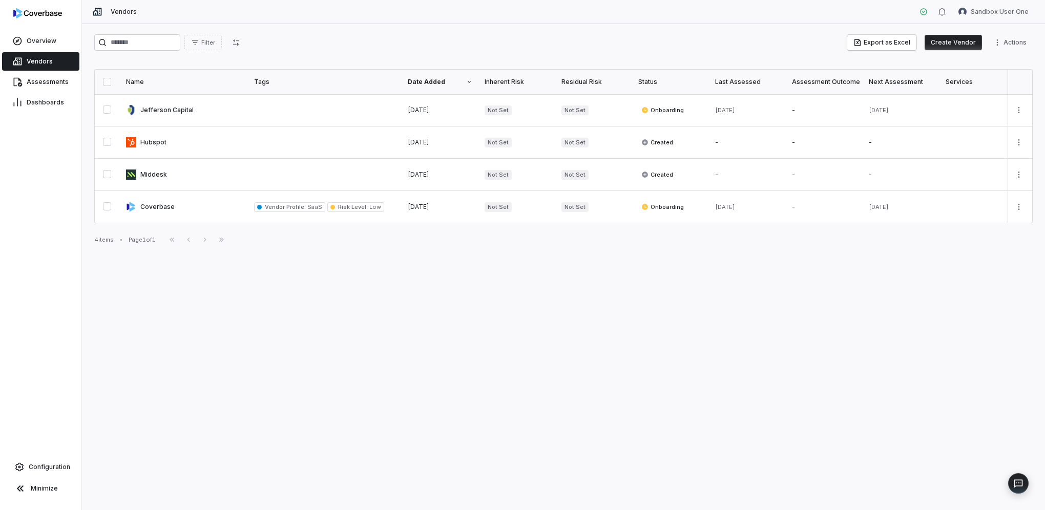
click at [951, 43] on button "Create Vendor" at bounding box center [952, 42] width 57 height 15
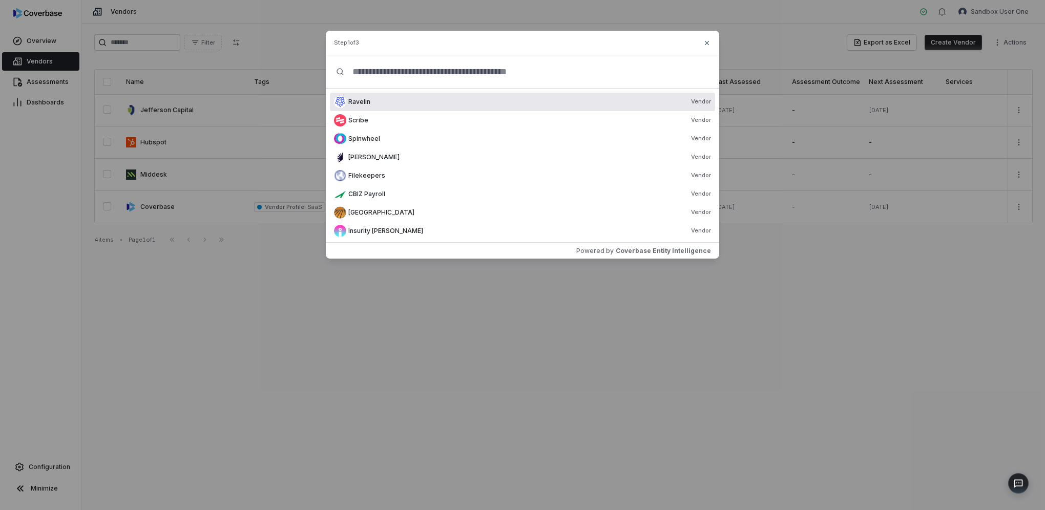
click at [536, 78] on input "text" at bounding box center [526, 71] width 365 height 33
drag, startPoint x: 536, startPoint y: 78, endPoint x: 548, endPoint y: 101, distance: 25.9
click at [548, 101] on div "**** Ravelin Vendor Scribe Vendor Spinwheel Vendor Minerva Vendor Filekeepers V…" at bounding box center [522, 148] width 393 height 187
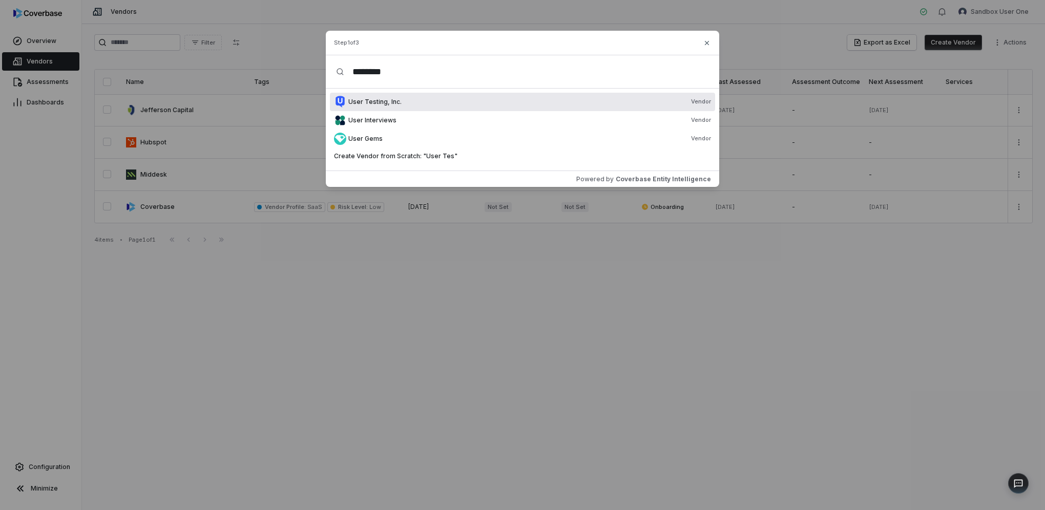
type input "*********"
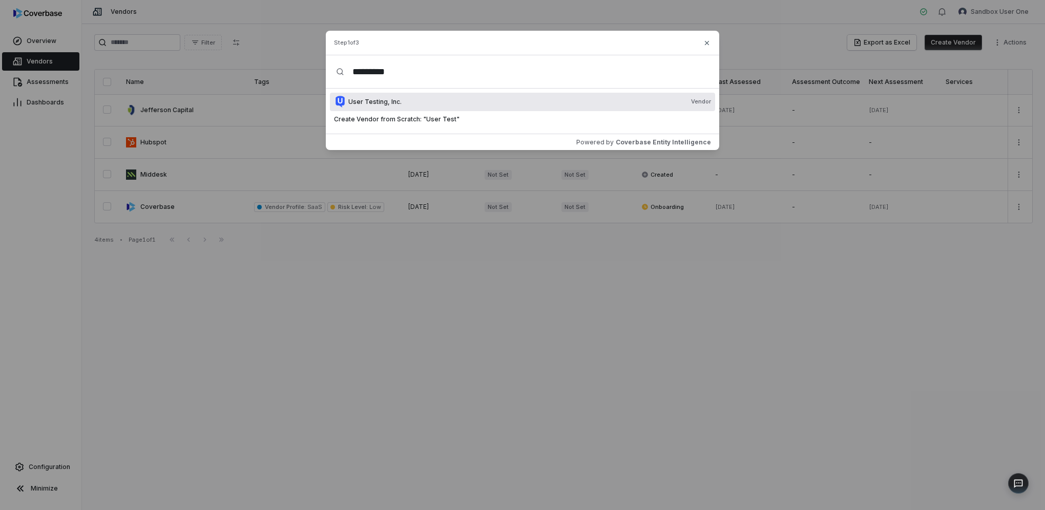
drag, startPoint x: 416, startPoint y: 77, endPoint x: 325, endPoint y: 82, distance: 91.3
click at [325, 82] on div "Create Vendor Step 1 of 3 ********* User Testing, Inc. Vendor Create Vendor fro…" at bounding box center [522, 90] width 1045 height 181
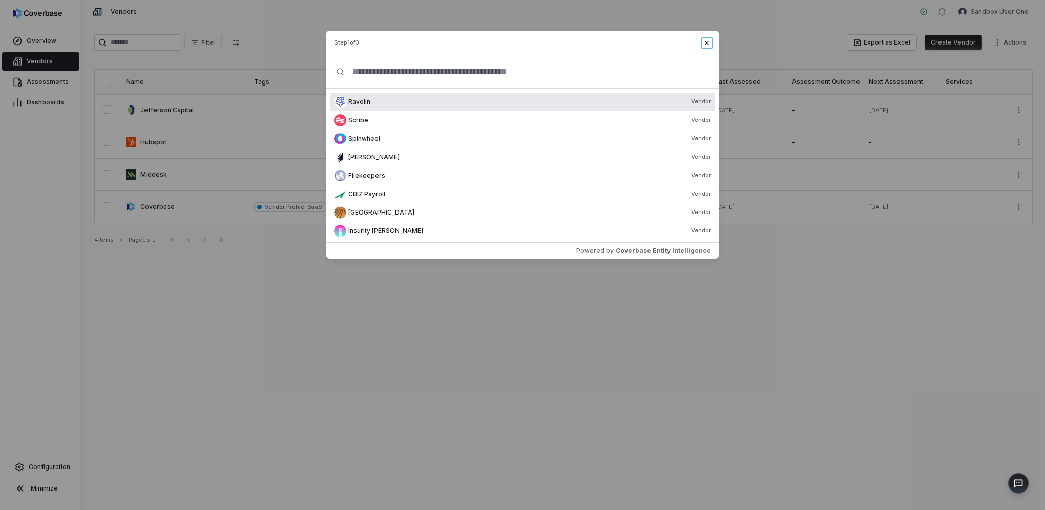
click at [704, 44] on icon "button" at bounding box center [707, 43] width 8 height 8
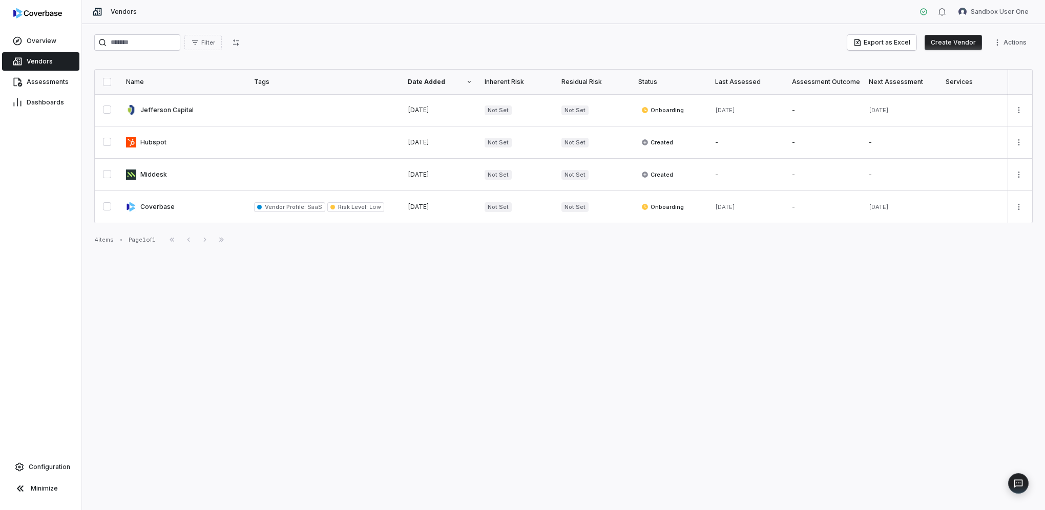
click at [956, 39] on button "Create Vendor" at bounding box center [952, 42] width 57 height 15
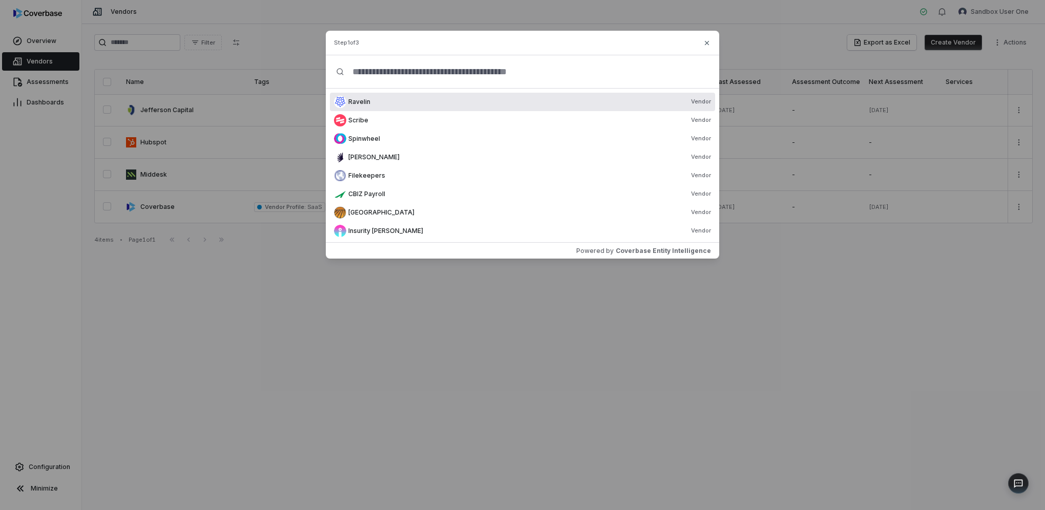
click at [504, 73] on input "text" at bounding box center [526, 71] width 365 height 33
click at [433, 55] on input "text" at bounding box center [526, 71] width 365 height 33
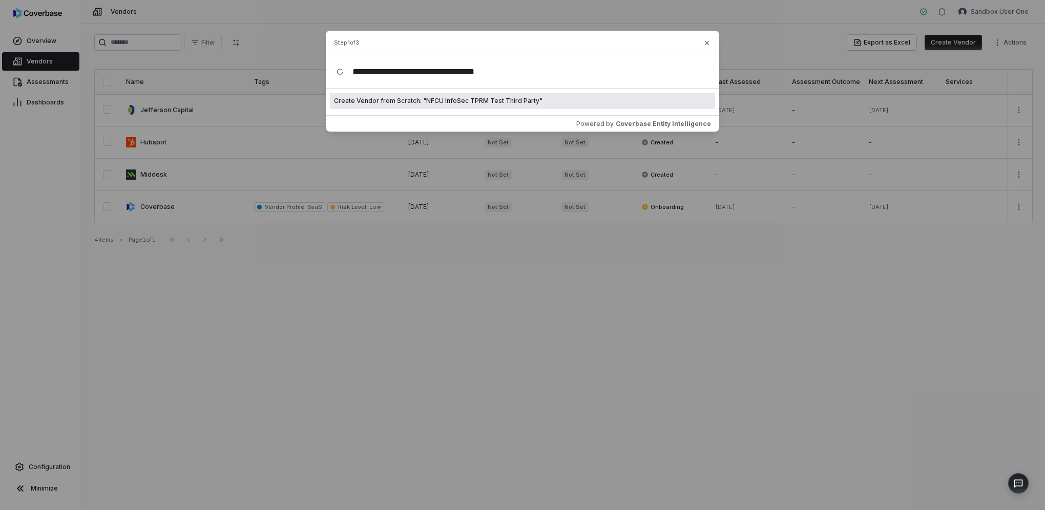
type input "**********"
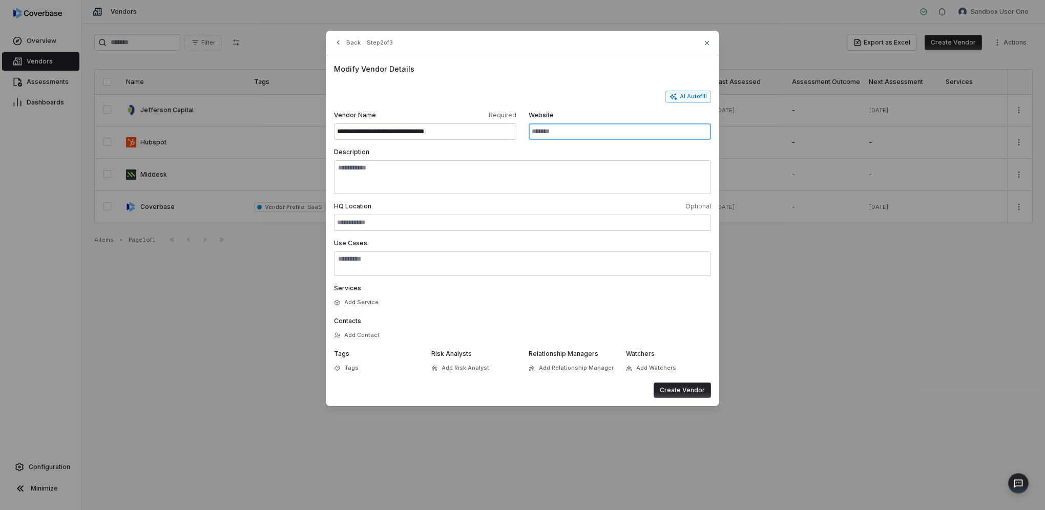
click at [566, 131] on input "Website" at bounding box center [620, 131] width 182 height 16
type input "********"
type textarea "**********"
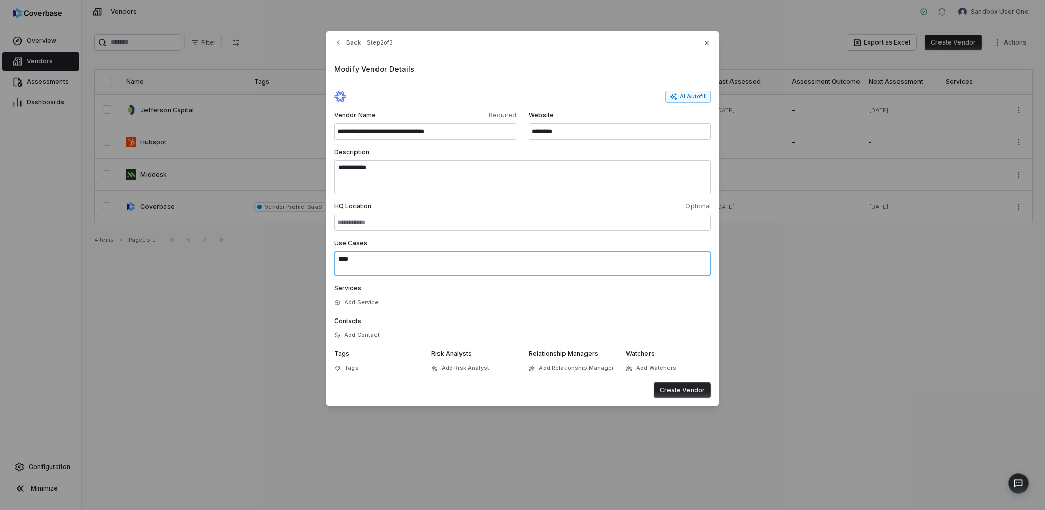
type textarea "****"
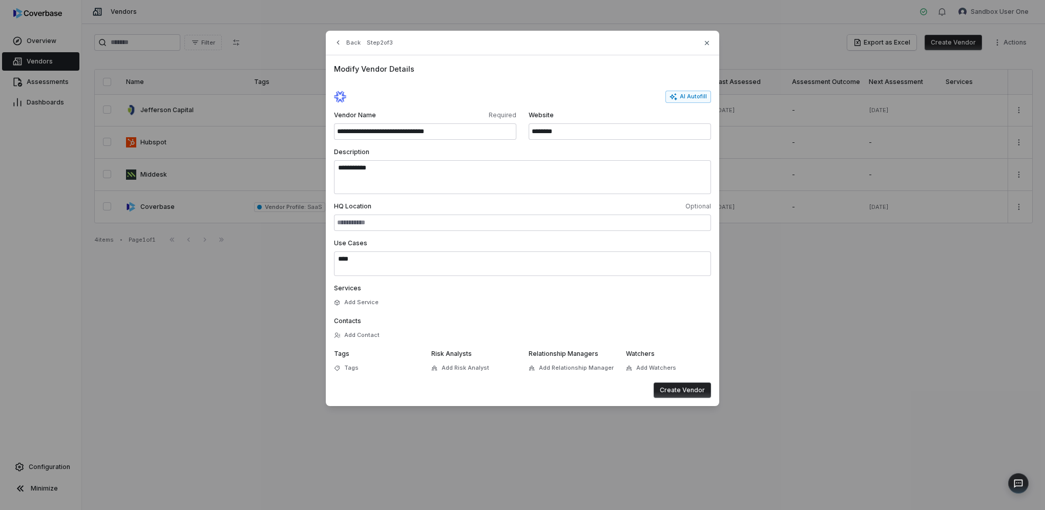
click at [691, 390] on button "Create Vendor" at bounding box center [682, 390] width 57 height 15
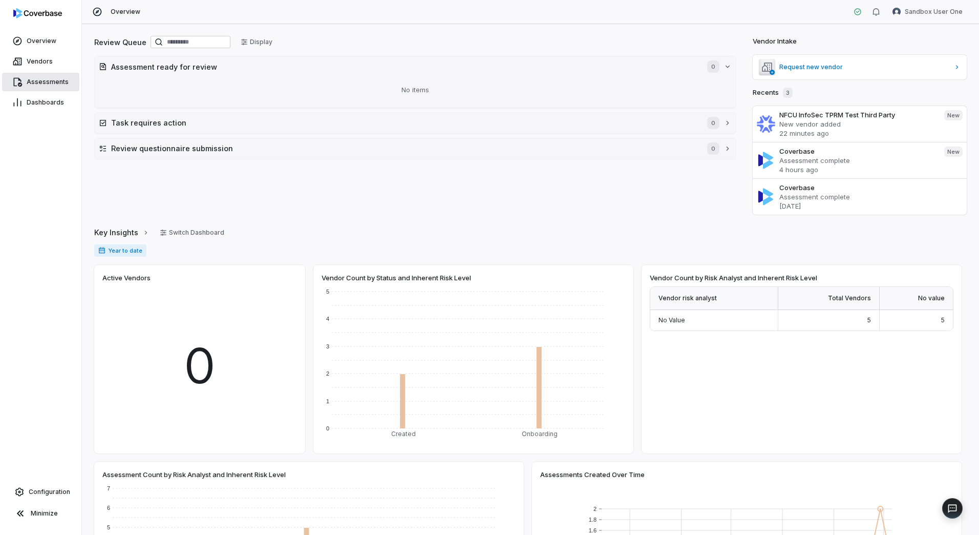
click at [49, 77] on link "Assessments" at bounding box center [40, 82] width 77 height 18
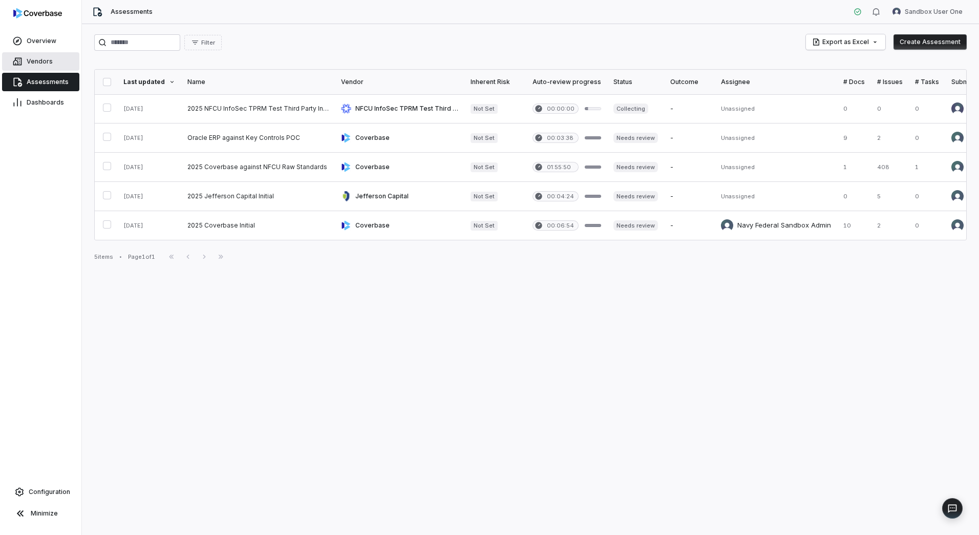
click at [48, 59] on span "Vendors" at bounding box center [40, 61] width 26 height 8
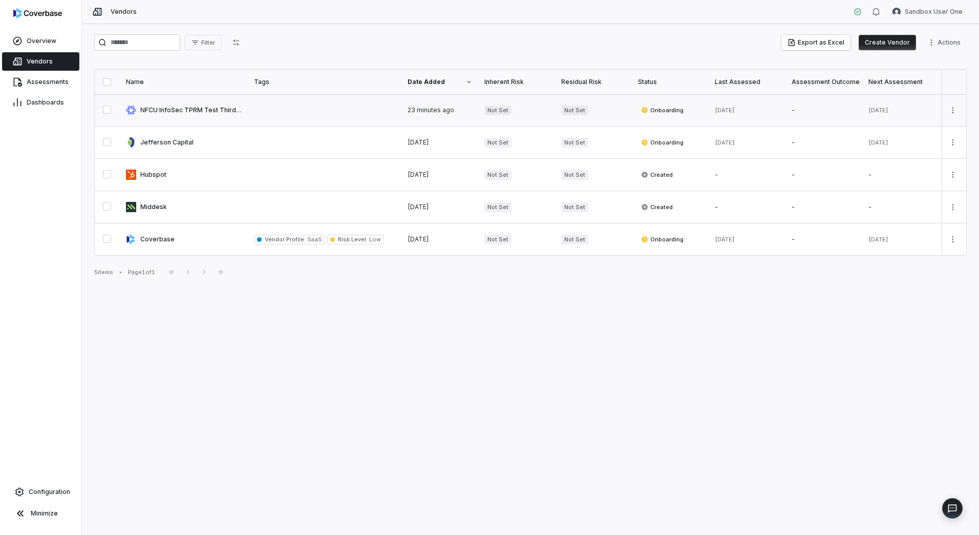
click at [204, 116] on link at bounding box center [184, 110] width 128 height 32
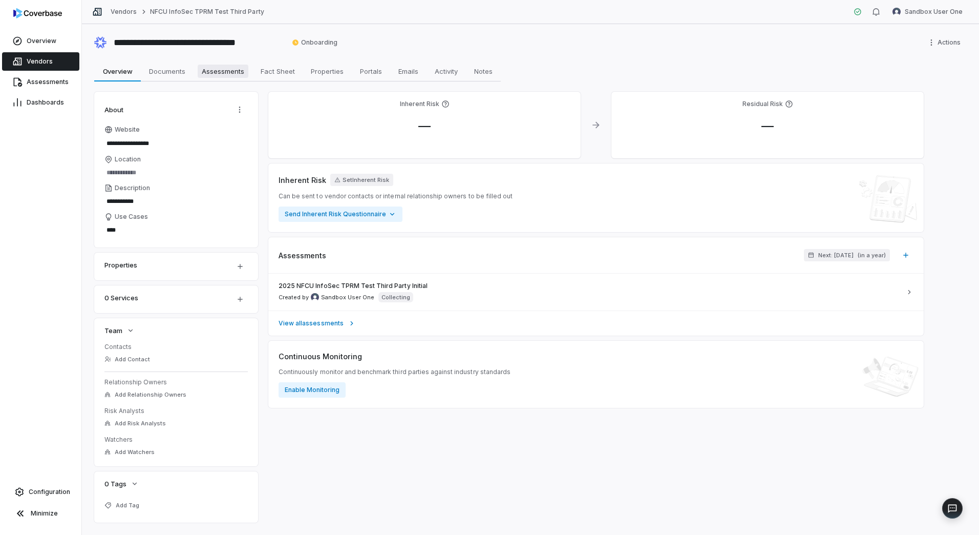
click at [237, 70] on span "Assessments" at bounding box center [223, 71] width 51 height 13
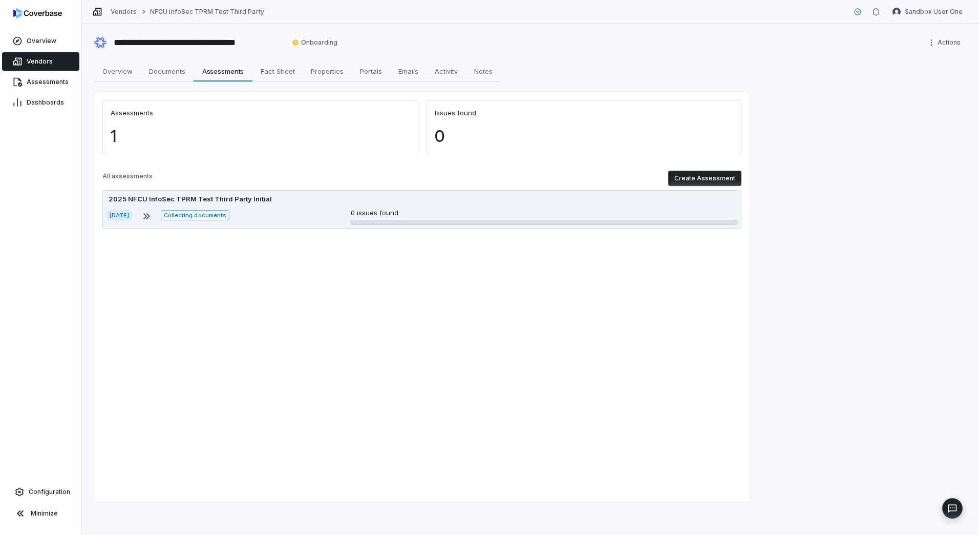
click at [257, 209] on div "Oct 9, 2025 Collecting documents 0 issues found" at bounding box center [422, 216] width 631 height 16
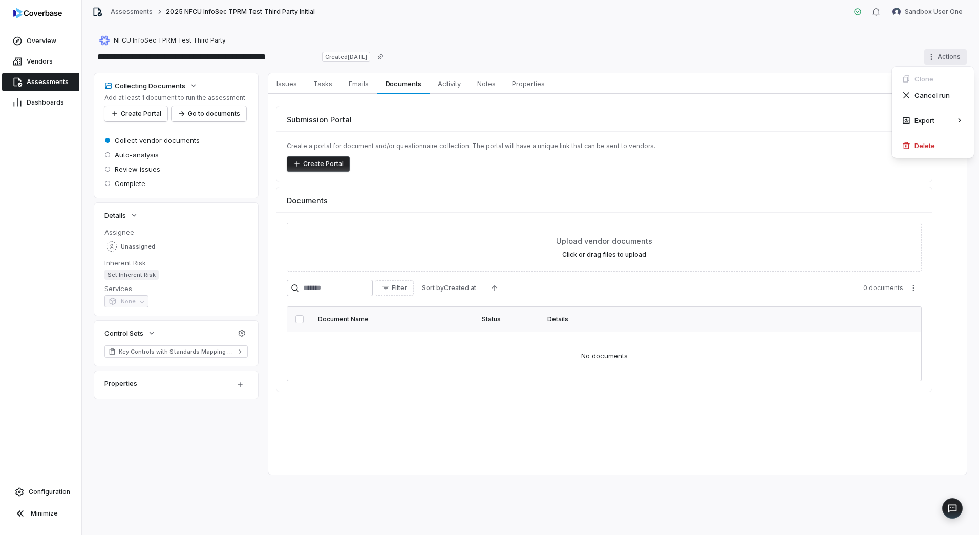
click at [946, 58] on html "**********" at bounding box center [489, 267] width 979 height 535
click at [951, 138] on div "Delete" at bounding box center [933, 145] width 74 height 16
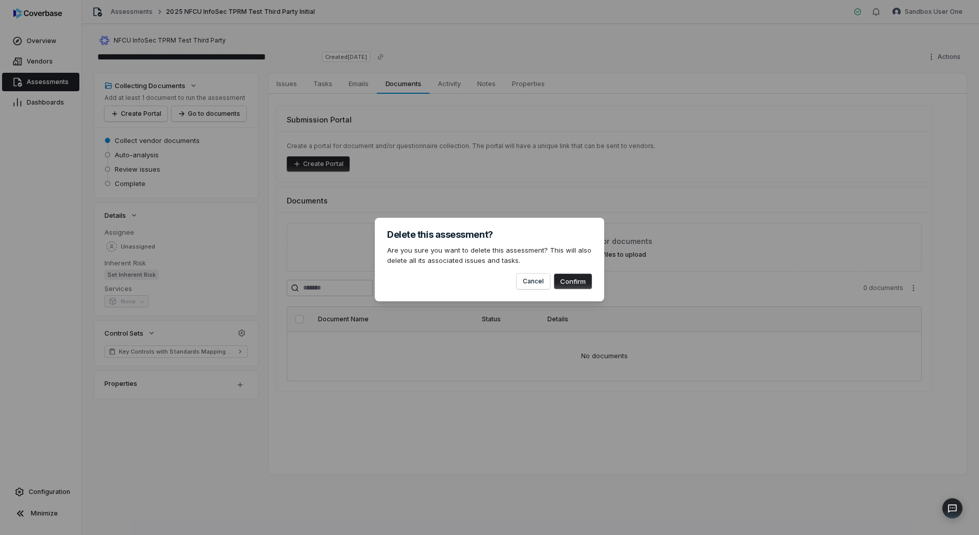
click at [589, 283] on button "Confirm" at bounding box center [573, 280] width 38 height 15
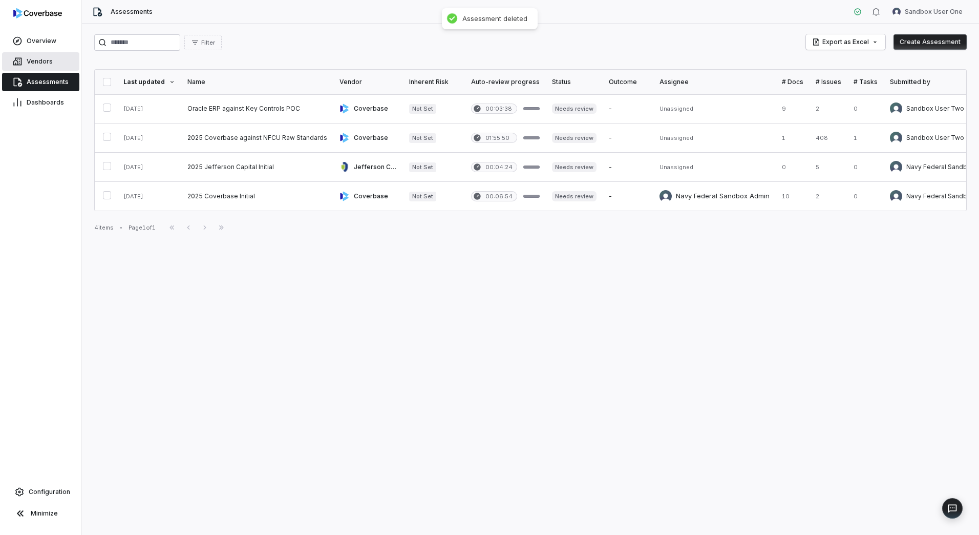
click at [45, 54] on link "Vendors" at bounding box center [40, 61] width 77 height 18
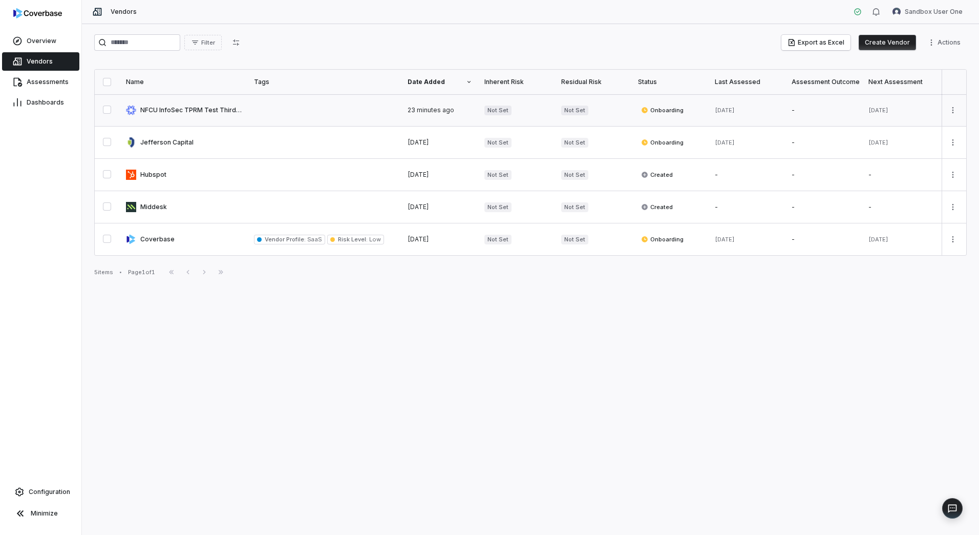
click at [195, 111] on link at bounding box center [184, 110] width 128 height 32
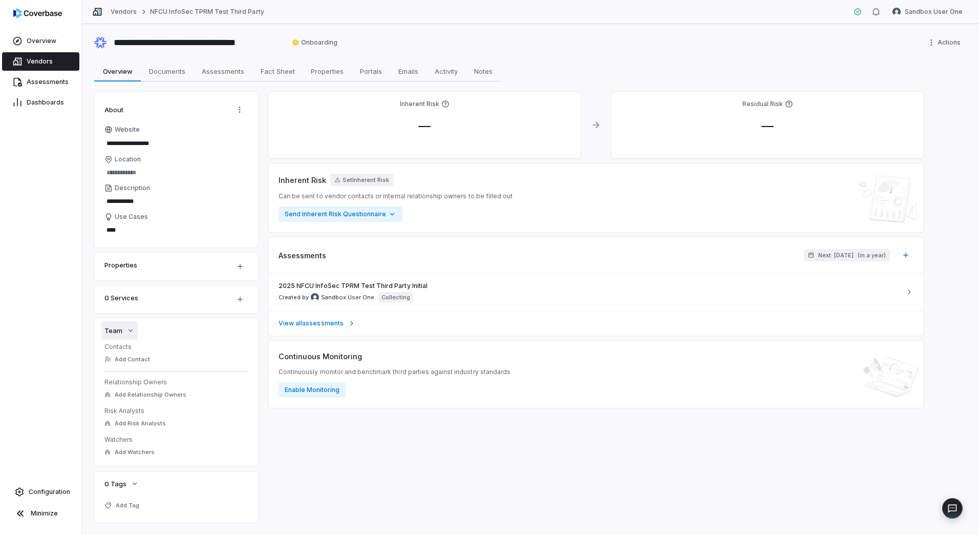
click at [130, 330] on icon "button" at bounding box center [131, 330] width 8 height 8
click at [135, 364] on icon "button" at bounding box center [135, 360] width 8 height 8
click at [348, 298] on span "Sandbox User One" at bounding box center [347, 297] width 53 height 8
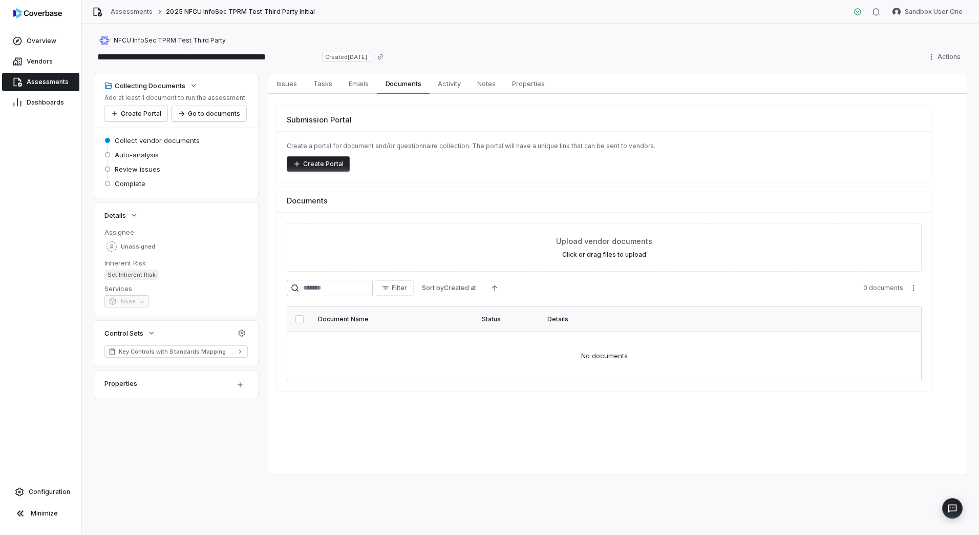
type textarea "*"
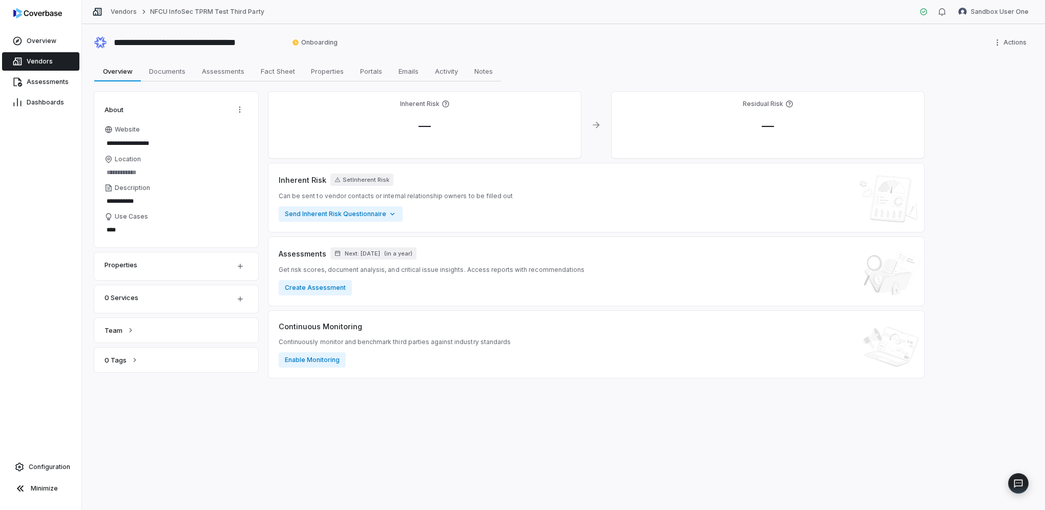
type textarea "*"
